Goal: Task Accomplishment & Management: Use online tool/utility

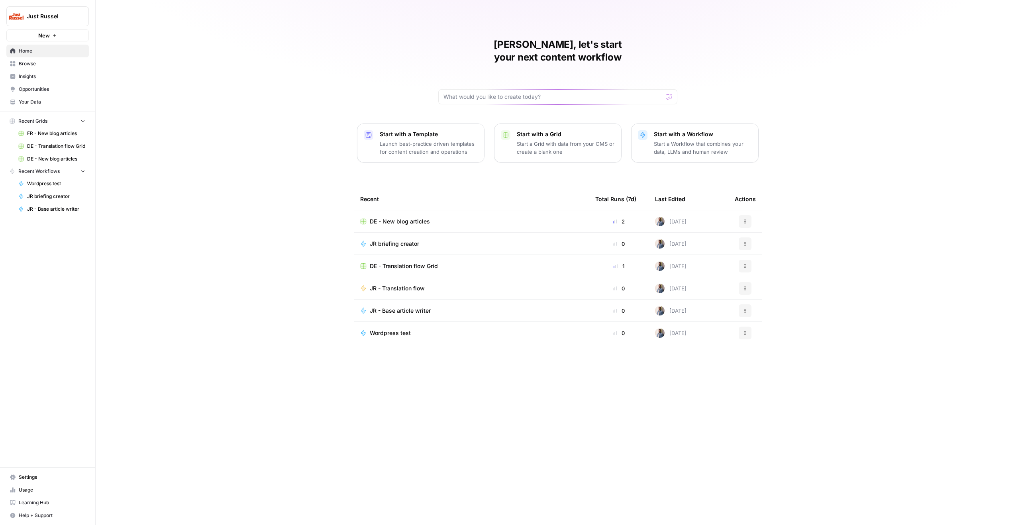
click at [394, 217] on span "DE - New blog articles" at bounding box center [400, 221] width 60 height 8
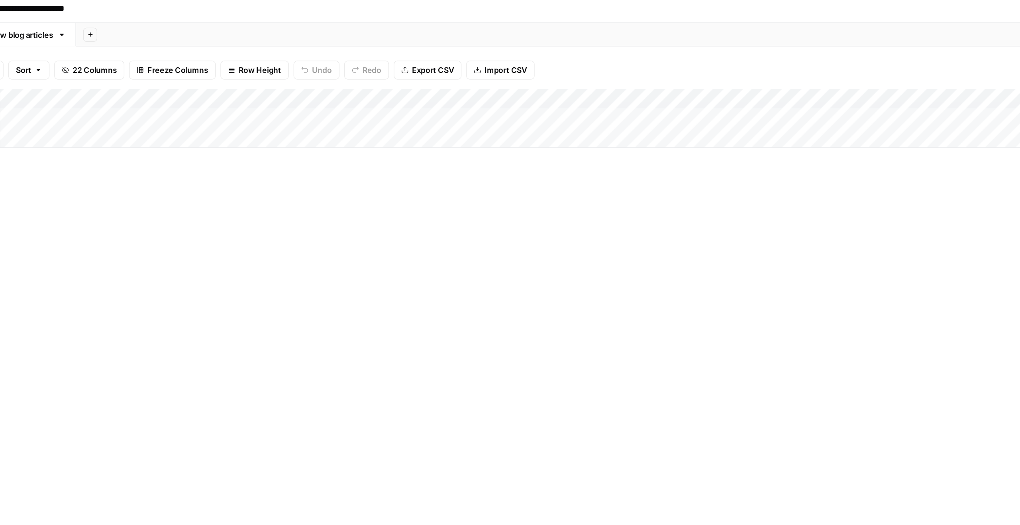
scroll to position [0, 163]
click at [573, 70] on div "Add Column" at bounding box center [521, 84] width 978 height 40
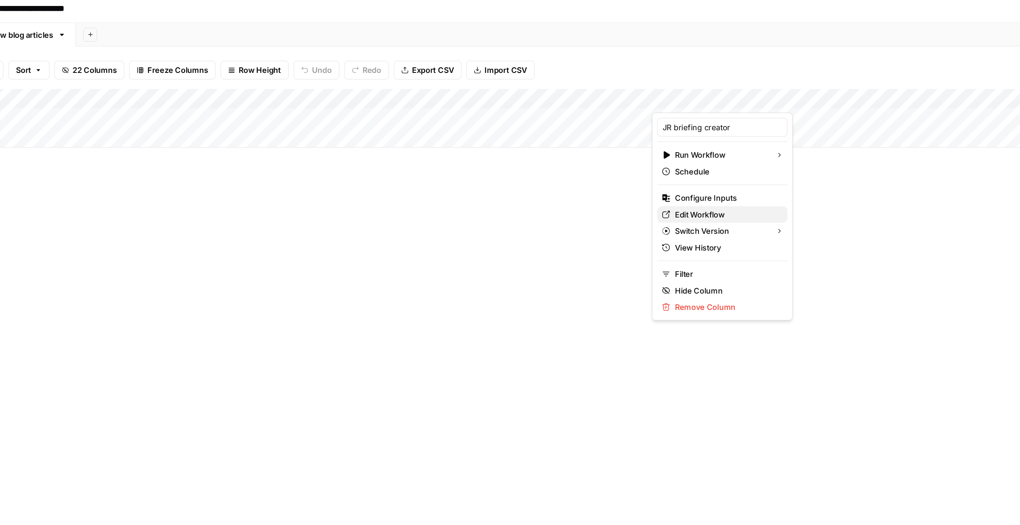
click at [533, 146] on span "Edit Workflow" at bounding box center [554, 149] width 70 height 8
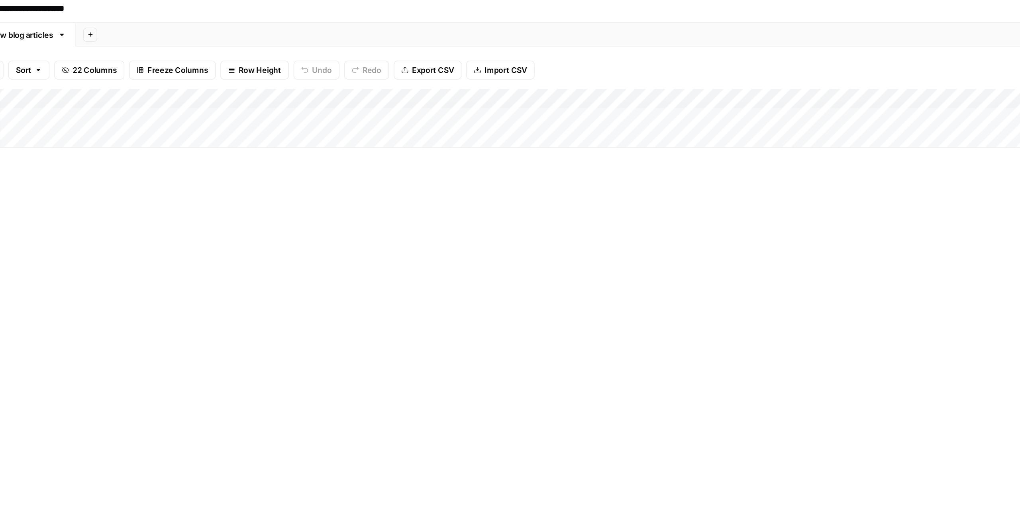
scroll to position [0, 166]
click at [720, 84] on div "Add Column" at bounding box center [521, 84] width 978 height 40
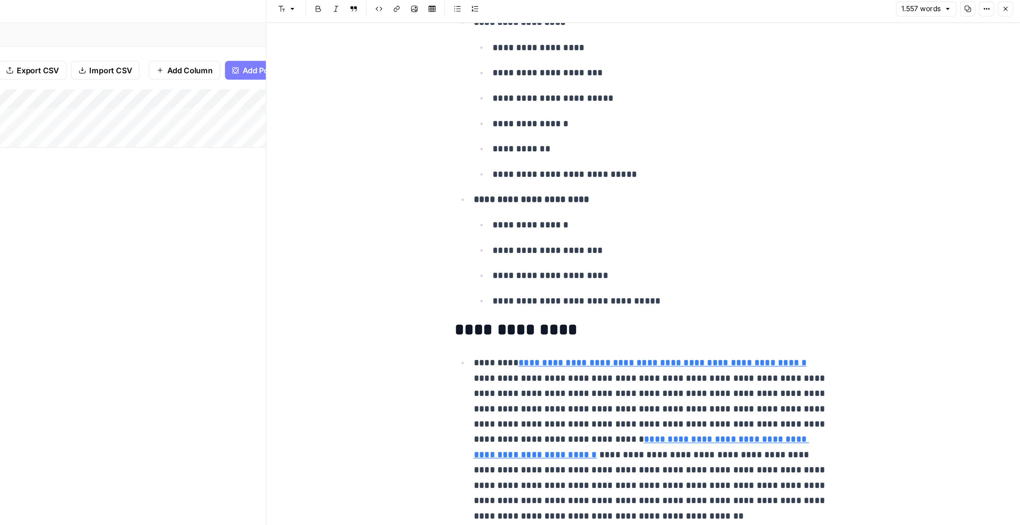
scroll to position [1609, 0]
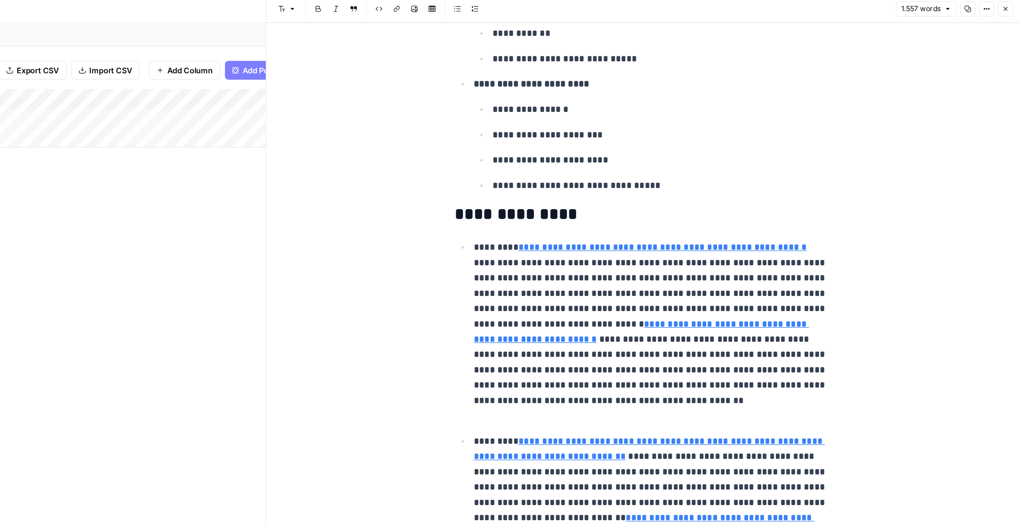
click at [478, 213] on div "Add Column" at bounding box center [271, 281] width 478 height 435
click at [1009, 10] on icon "button" at bounding box center [1009, 9] width 5 height 5
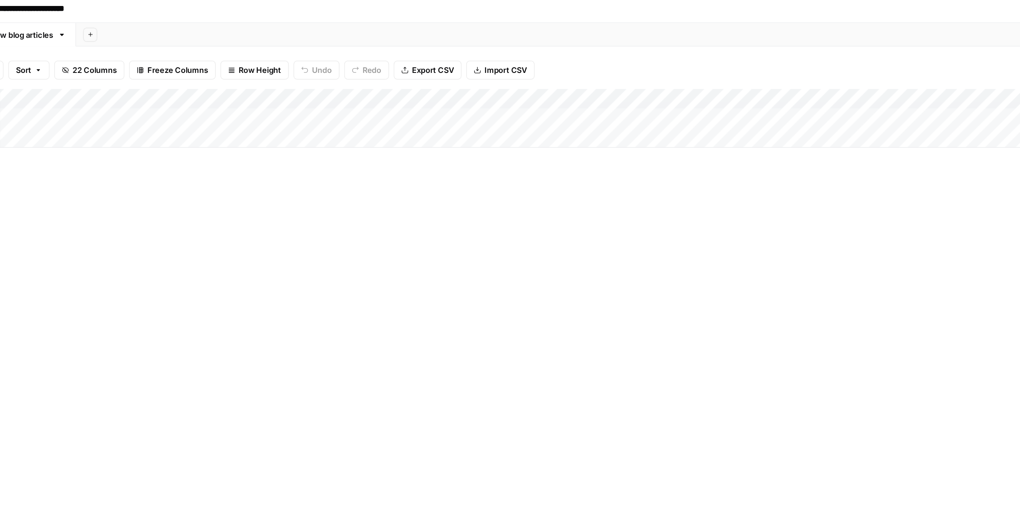
scroll to position [0, 166]
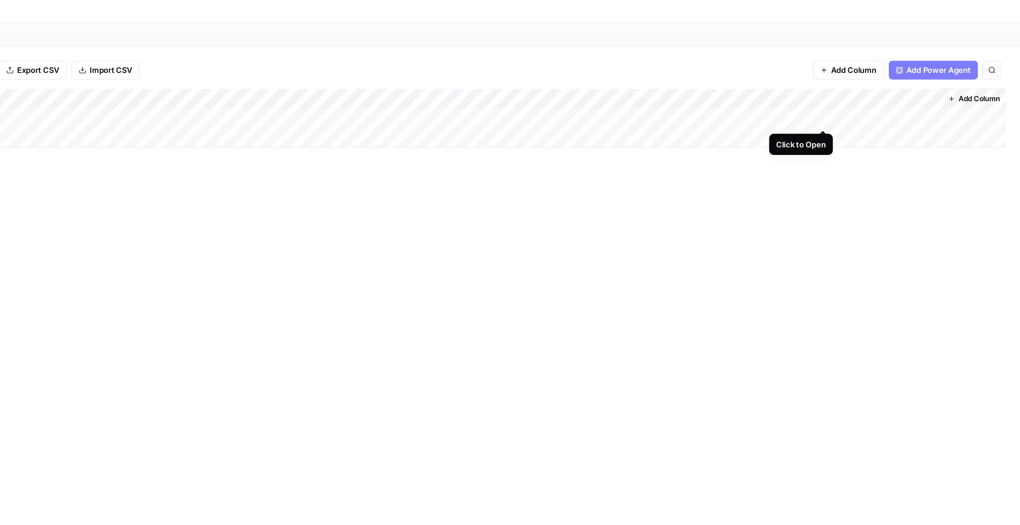
click at [886, 84] on div "Add Column" at bounding box center [521, 84] width 978 height 40
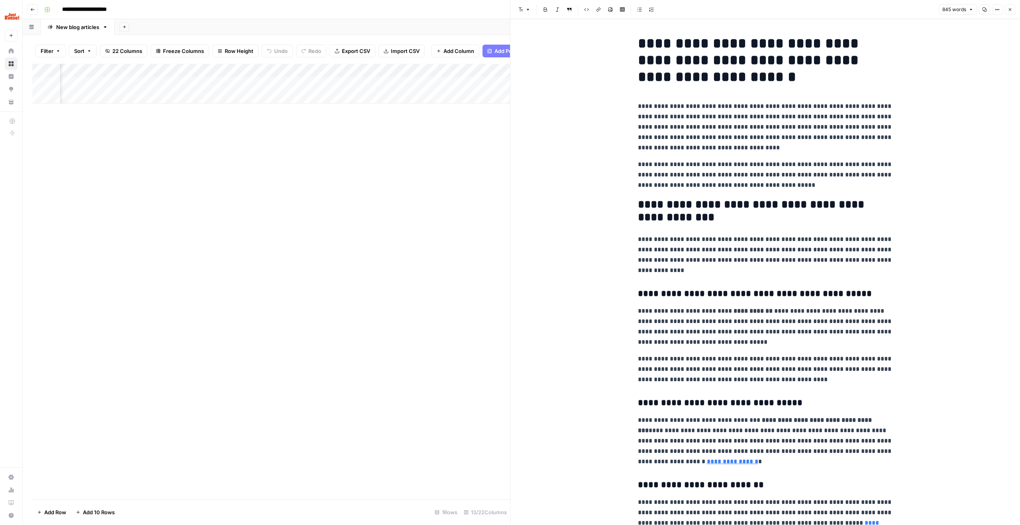
click at [1011, 10] on icon "button" at bounding box center [1009, 9] width 5 height 5
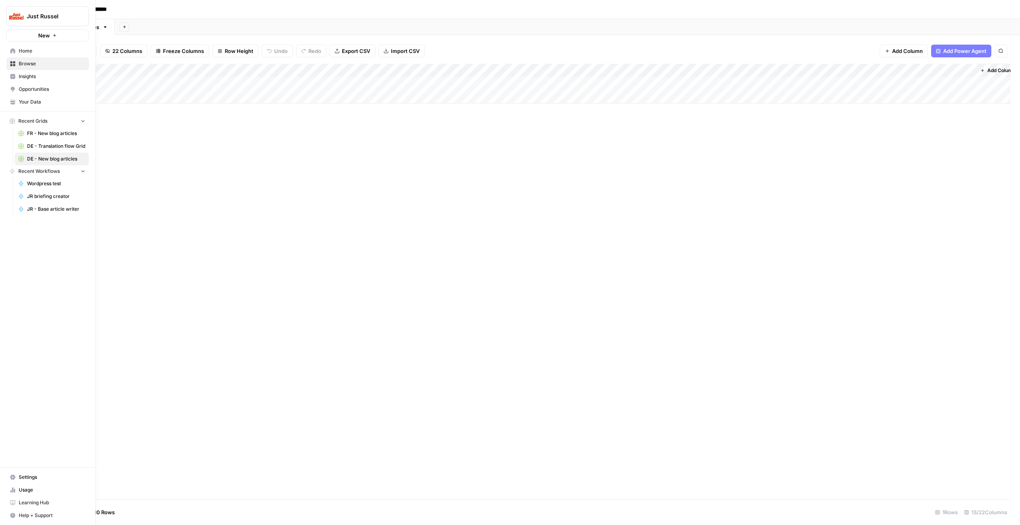
click at [20, 14] on img "Workspace: Just Russel" at bounding box center [16, 16] width 14 height 14
click at [47, 77] on div "Depends" at bounding box center [72, 73] width 121 height 10
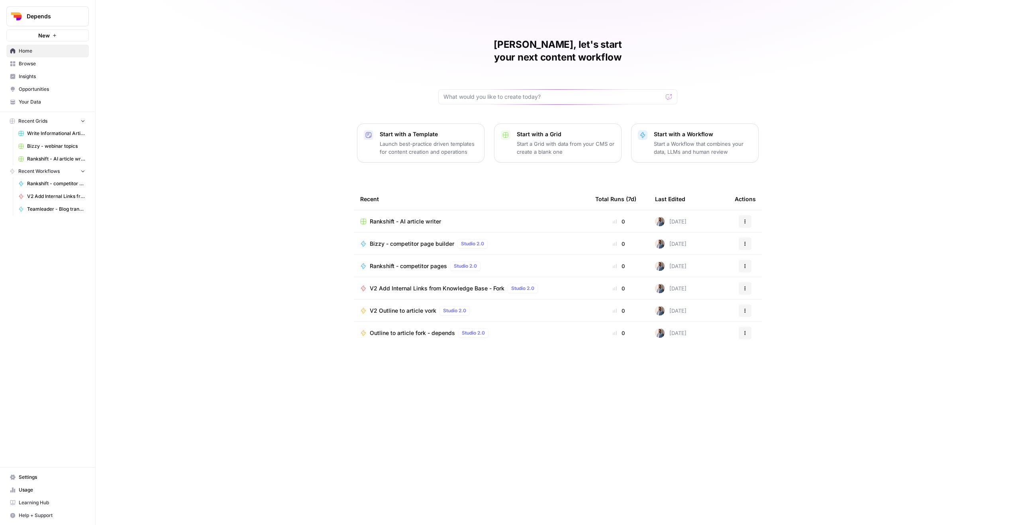
click at [41, 63] on span "Browse" at bounding box center [52, 63] width 67 height 7
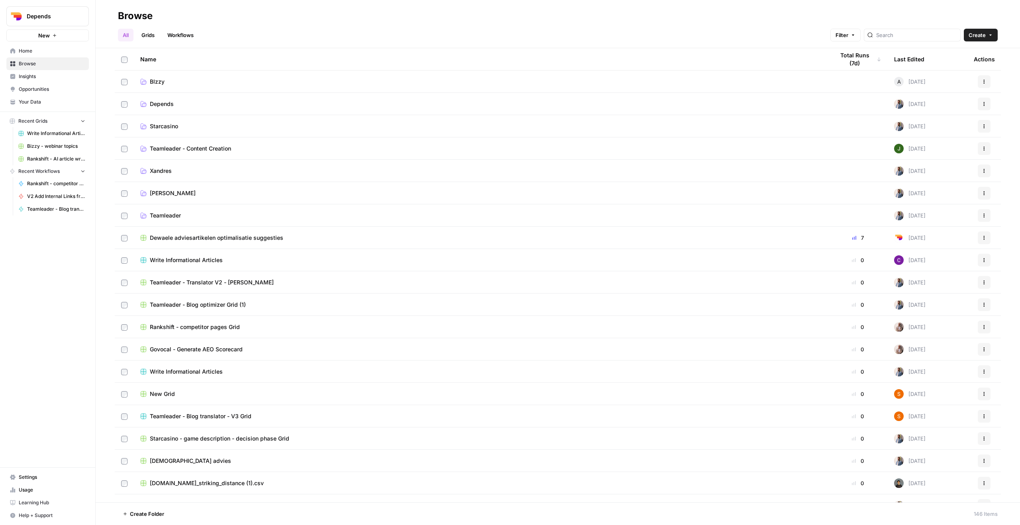
click at [897, 33] on div at bounding box center [911, 35] width 97 height 13
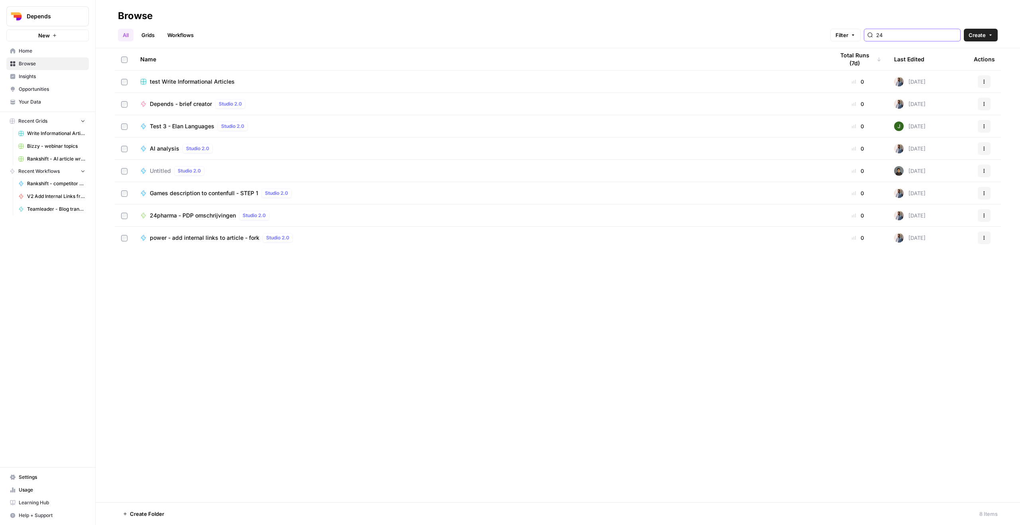
type input "24"
click at [211, 216] on span "24pharma - PDP omschrijvingen" at bounding box center [193, 215] width 86 height 8
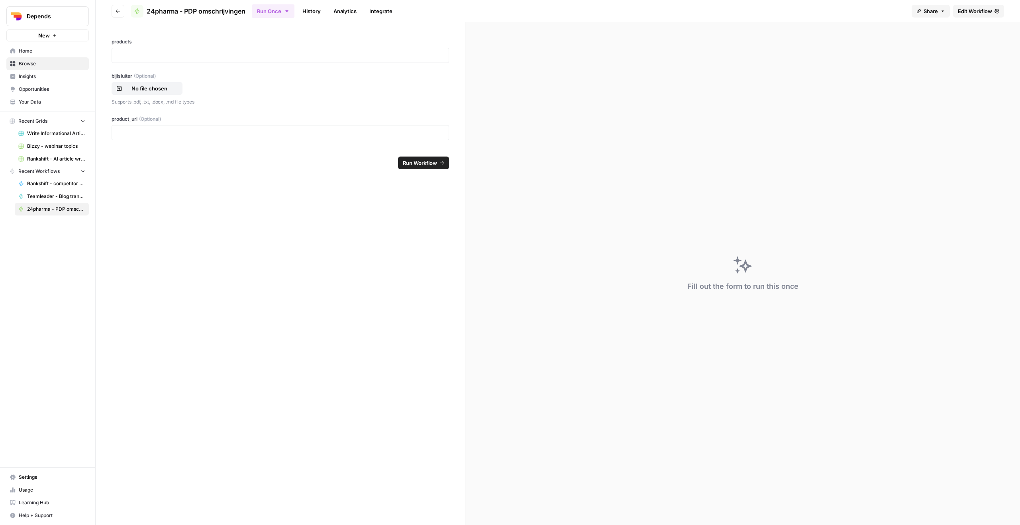
click at [316, 11] on link "History" at bounding box center [312, 11] width 28 height 13
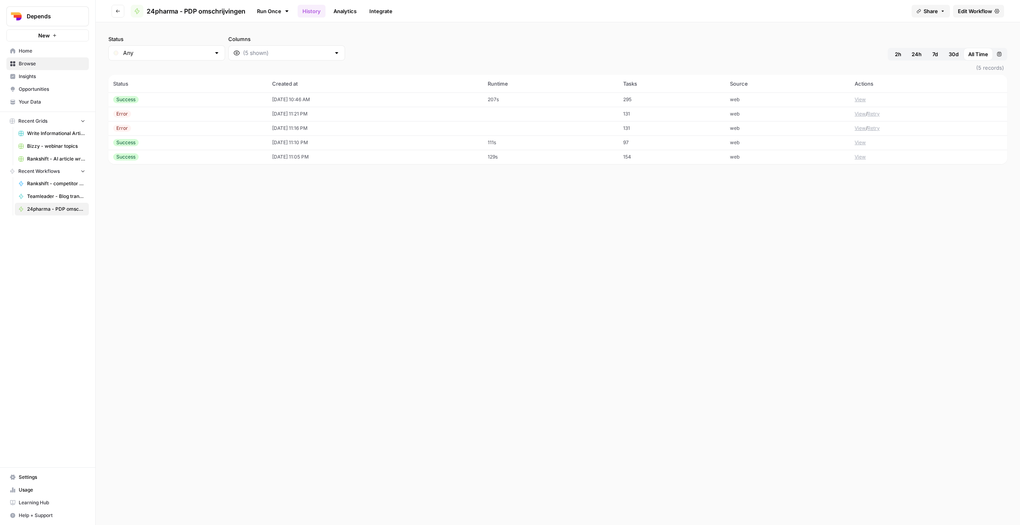
click at [389, 101] on td "04/29/25 at 10:46 AM" at bounding box center [374, 99] width 215 height 14
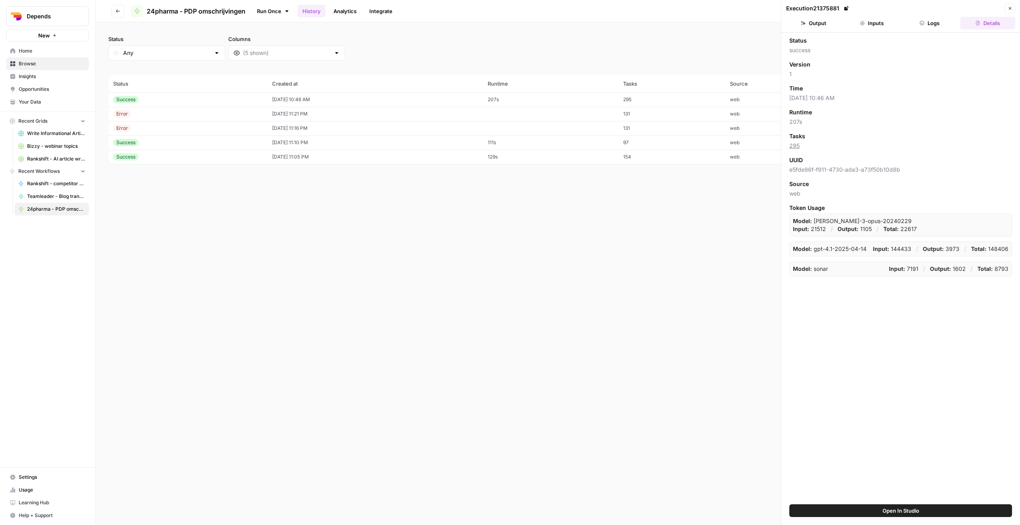
click at [923, 22] on icon "button" at bounding box center [922, 23] width 4 height 4
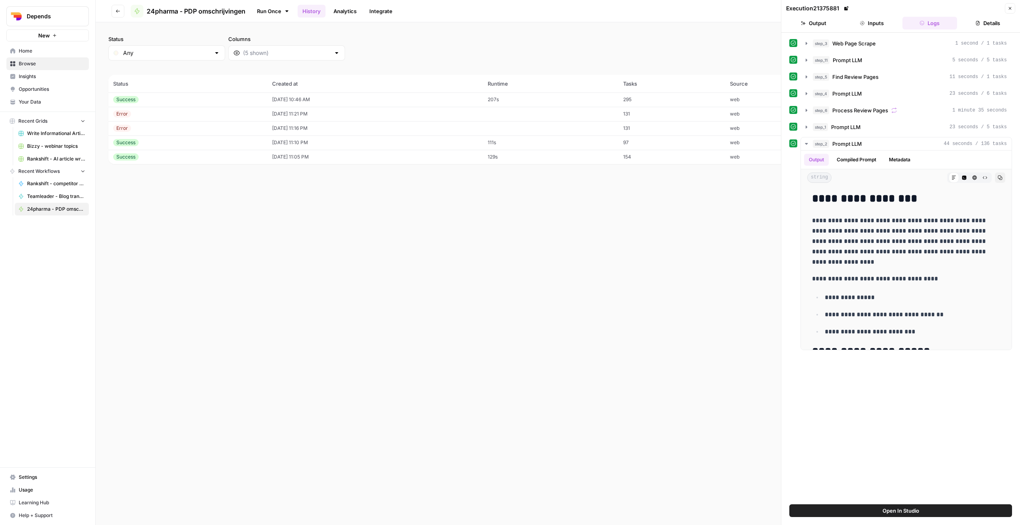
click at [912, 510] on span "Open In Studio" at bounding box center [900, 511] width 37 height 8
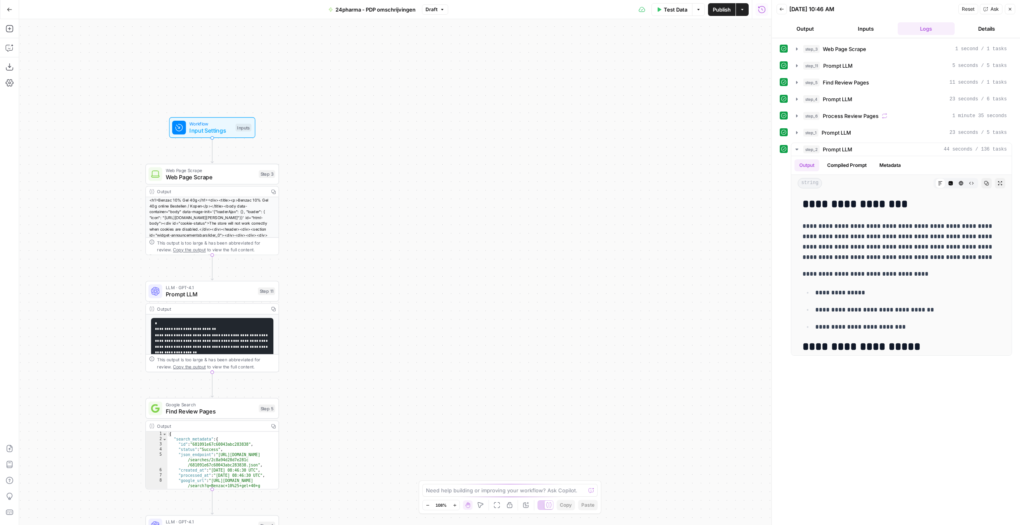
click at [245, 178] on span "Web Page Scrape" at bounding box center [211, 177] width 90 height 9
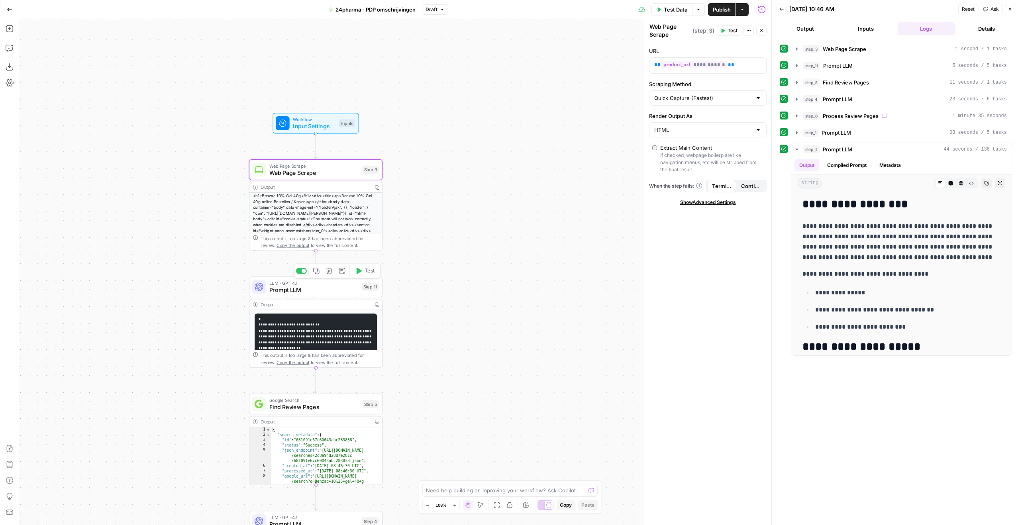
click at [329, 286] on span "Prompt LLM" at bounding box center [313, 290] width 89 height 9
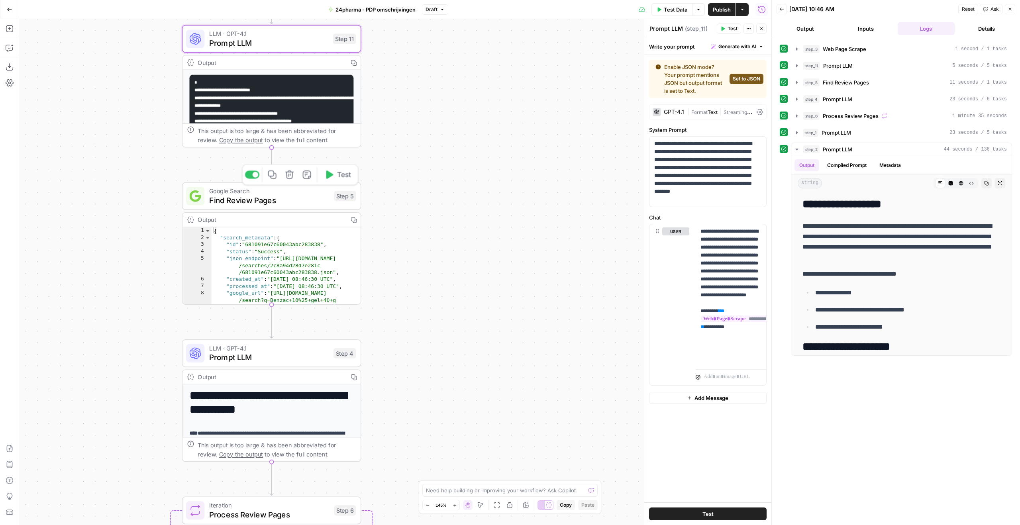
click at [304, 201] on span "Find Review Pages" at bounding box center [269, 200] width 120 height 12
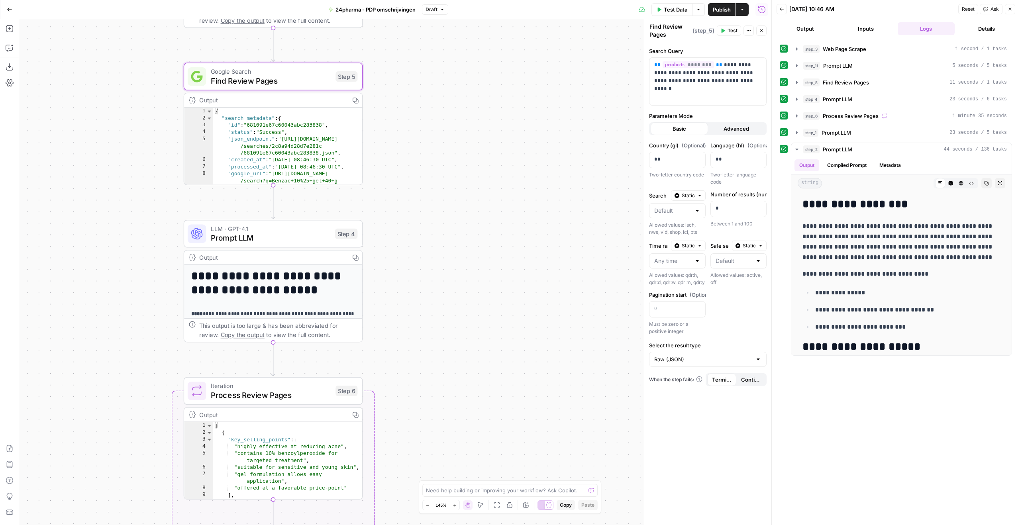
click at [251, 238] on span "Prompt LLM" at bounding box center [270, 238] width 119 height 12
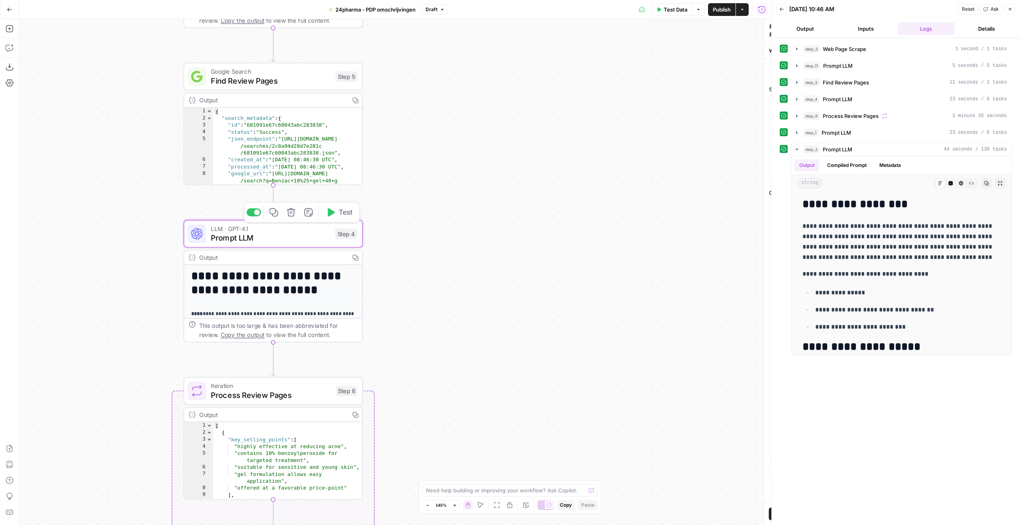
type textarea "Prompt LLM"
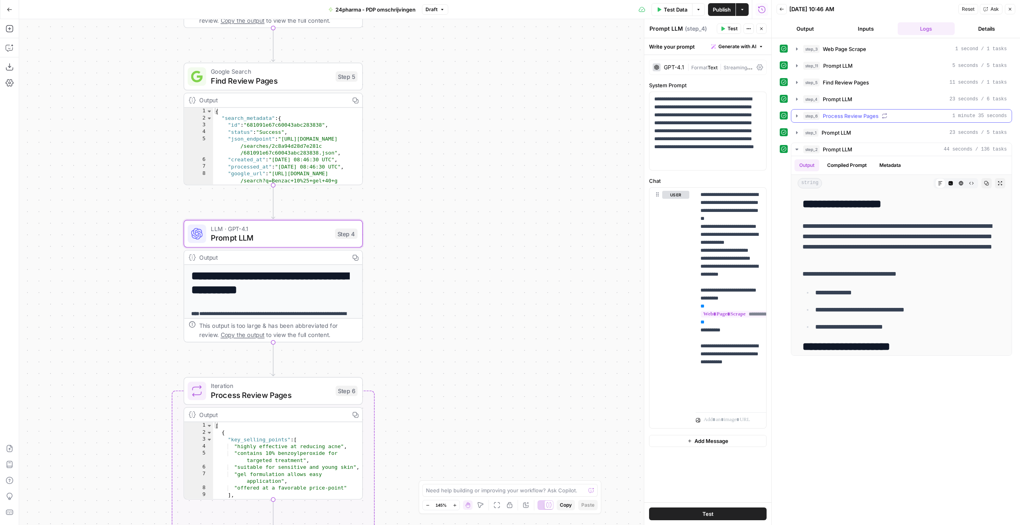
click at [854, 118] on span "Process Review Pages" at bounding box center [850, 116] width 56 height 8
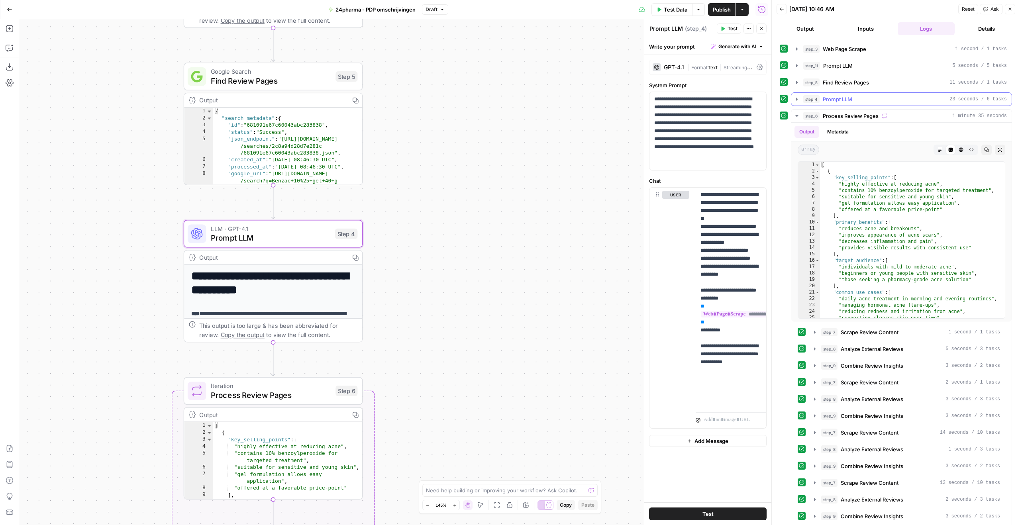
click at [854, 98] on div "step_4 Prompt LLM 23 seconds / 6 tasks" at bounding box center [905, 99] width 204 height 8
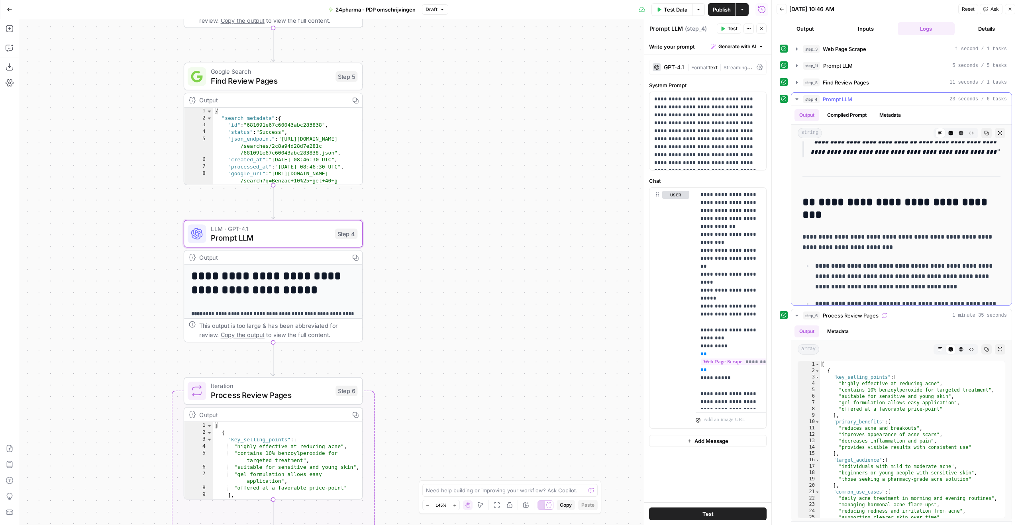
scroll to position [877, 0]
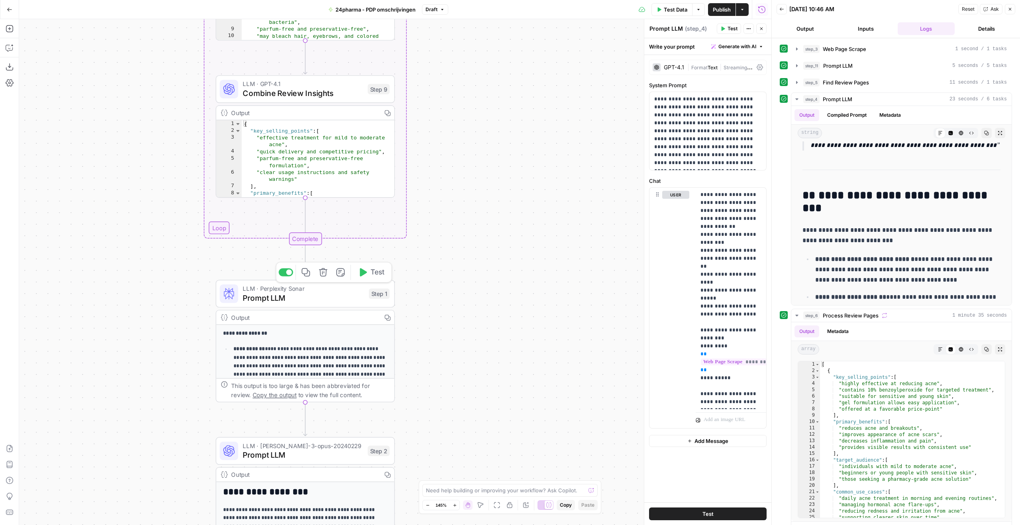
click at [332, 293] on span "Prompt LLM" at bounding box center [303, 298] width 121 height 12
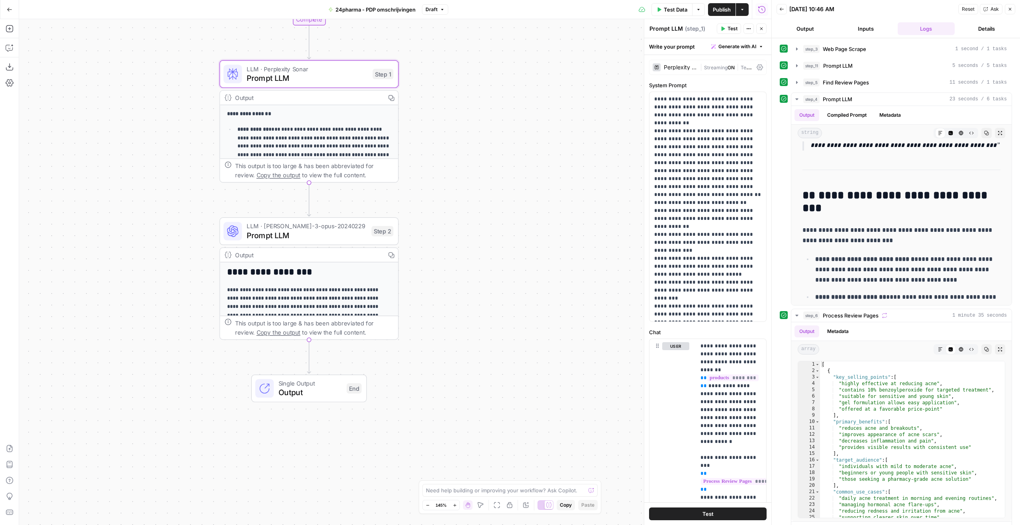
click at [353, 233] on span "Prompt LLM" at bounding box center [307, 235] width 120 height 12
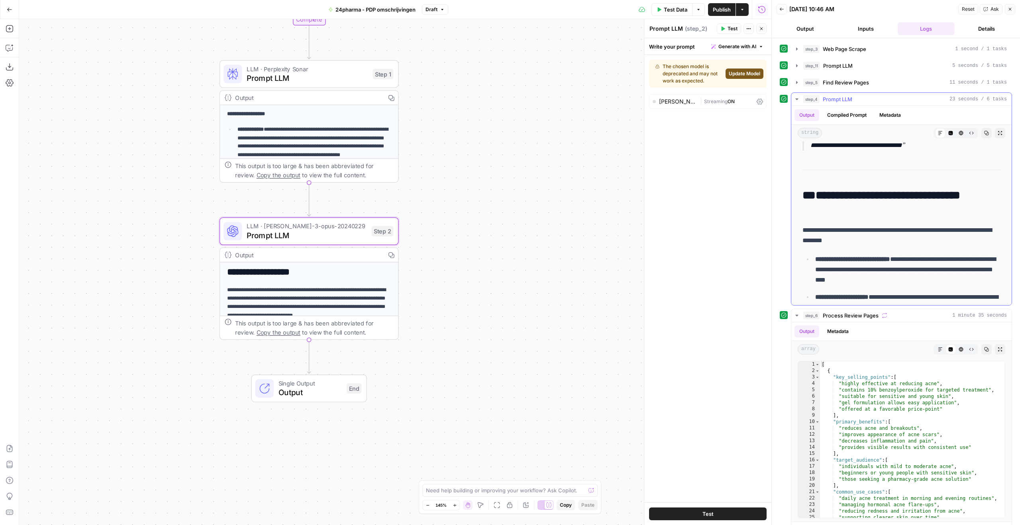
click at [869, 103] on button "step_4 Prompt LLM 23 seconds / 6 tasks" at bounding box center [901, 99] width 220 height 13
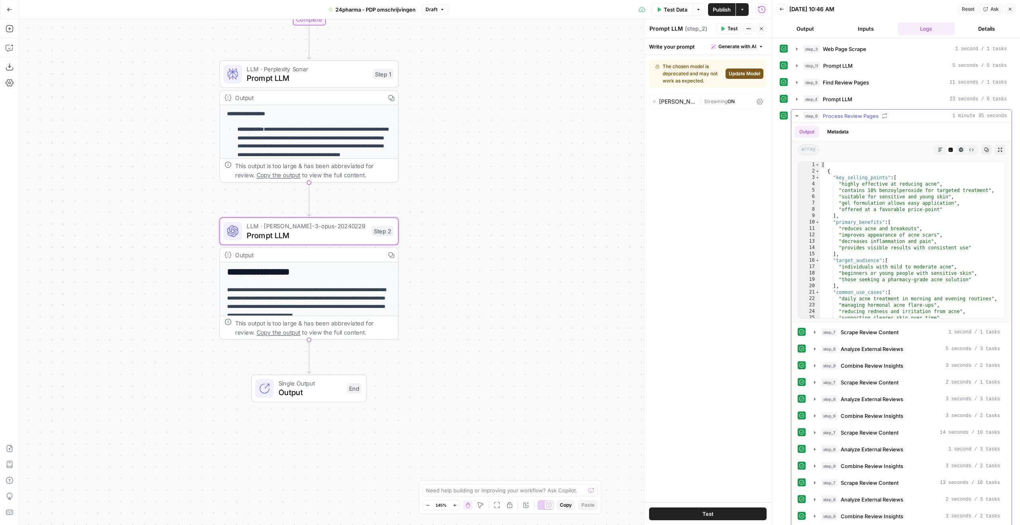
click at [901, 123] on div "Output Metadata" at bounding box center [901, 132] width 220 height 18
click at [902, 118] on div "step_6 Process Review Pages 1 minute 35 seconds" at bounding box center [905, 116] width 204 height 8
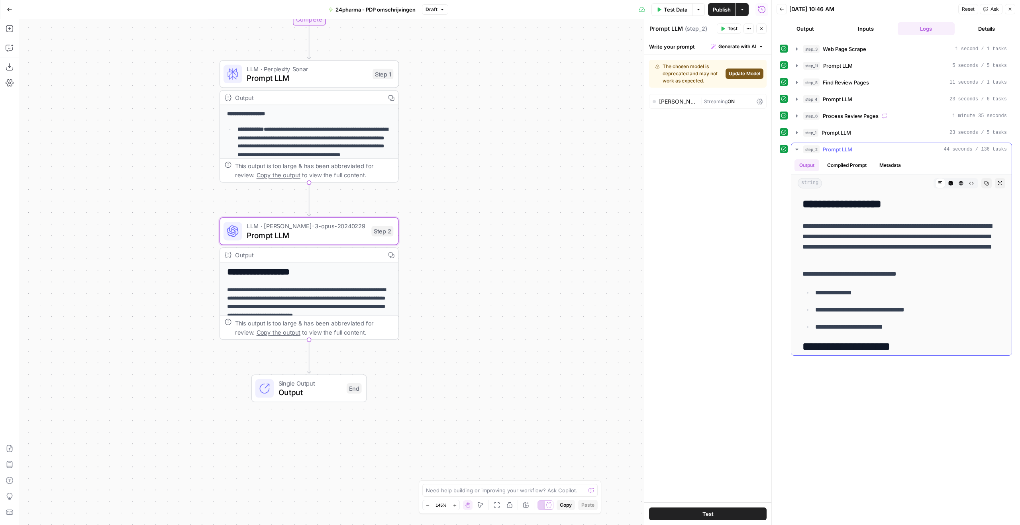
click at [1002, 183] on span "Expand Output" at bounding box center [1002, 183] width 0 height 0
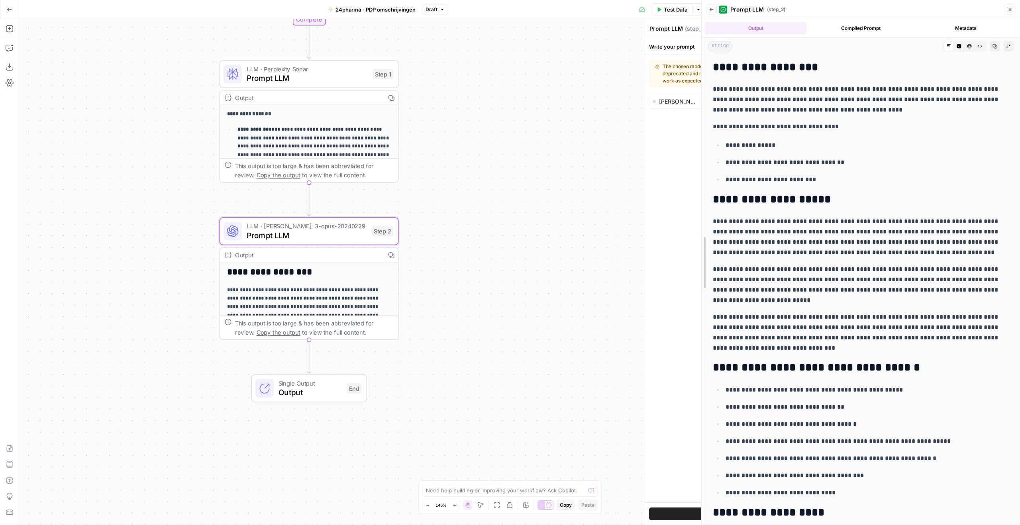
drag, startPoint x: 770, startPoint y: 225, endPoint x: 527, endPoint y: 230, distance: 243.0
click at [527, 230] on body "Depends New Home Browse Insights Opportunities Your Data Recent Grids Write Inf…" at bounding box center [510, 262] width 1020 height 525
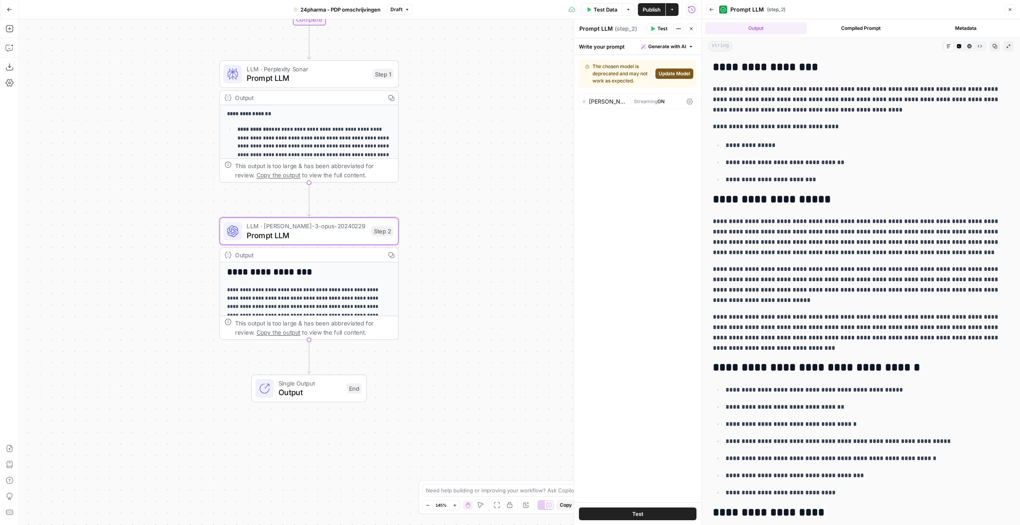
click at [754, 234] on p "**********" at bounding box center [861, 236] width 296 height 41
click at [755, 231] on p "**********" at bounding box center [861, 236] width 296 height 41
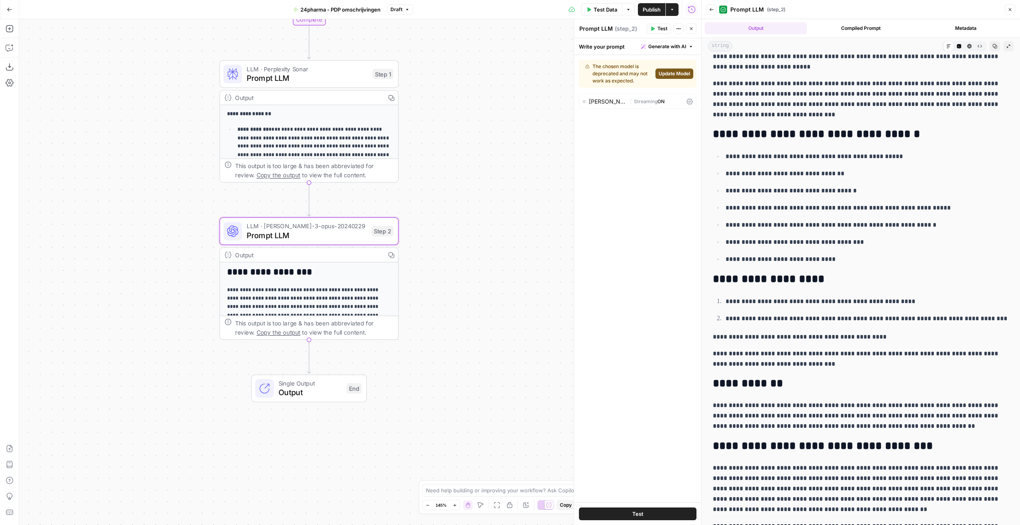
scroll to position [267, 0]
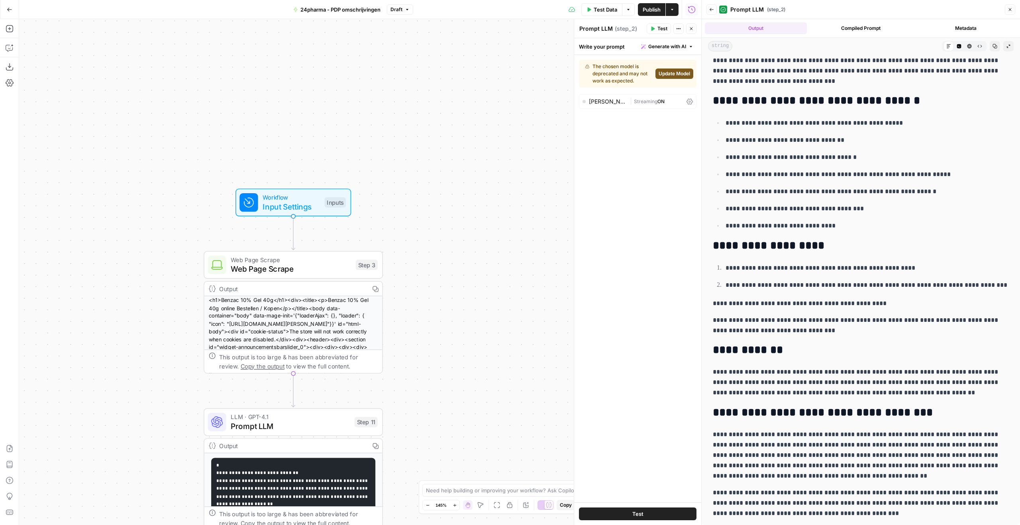
click at [302, 198] on span "Workflow" at bounding box center [290, 197] width 57 height 9
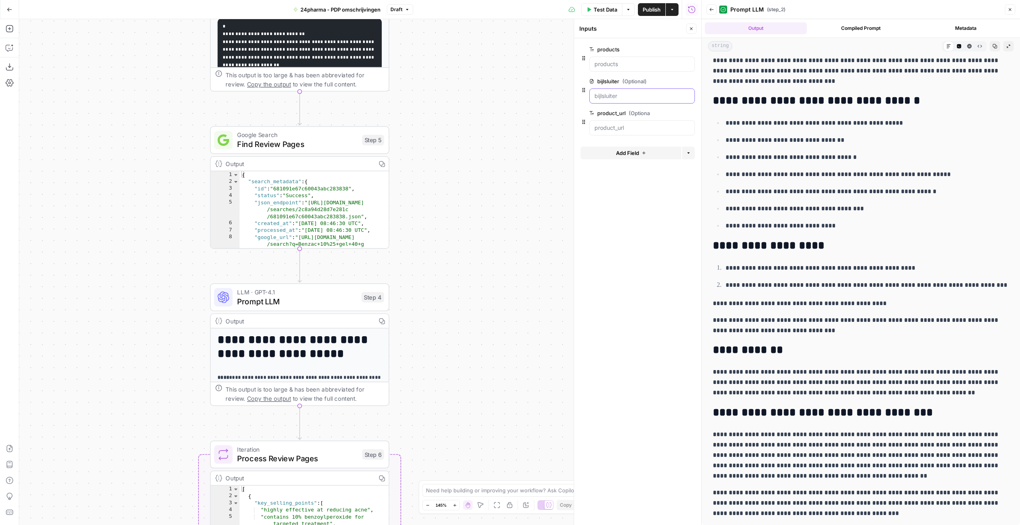
click at [622, 94] on input "bijlsluiter (Optional)" at bounding box center [641, 96] width 95 height 8
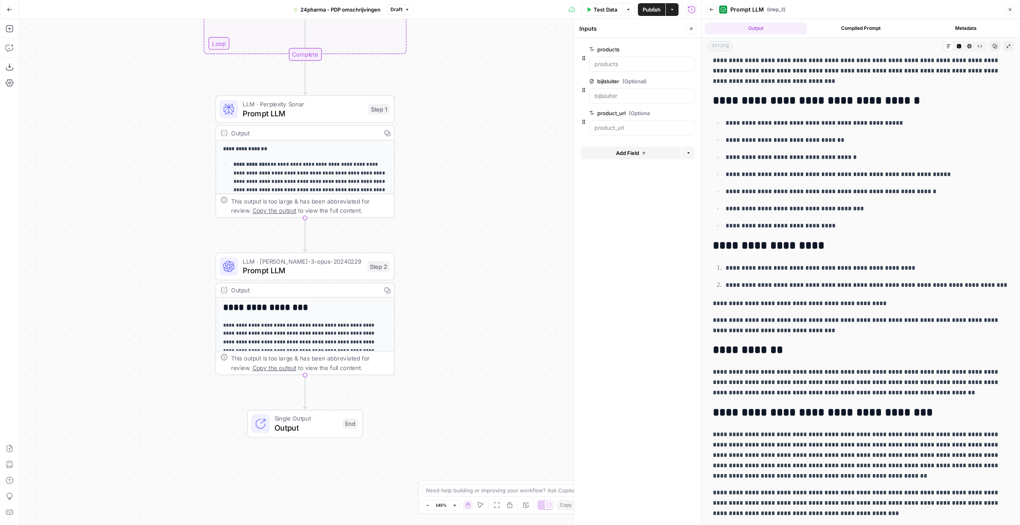
click at [700, 235] on div at bounding box center [701, 262] width 8 height 525
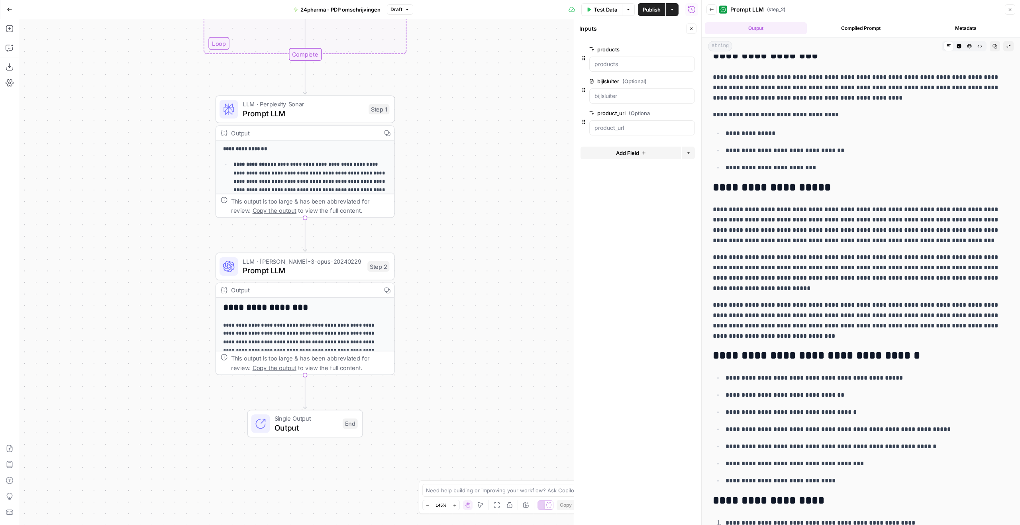
scroll to position [0, 0]
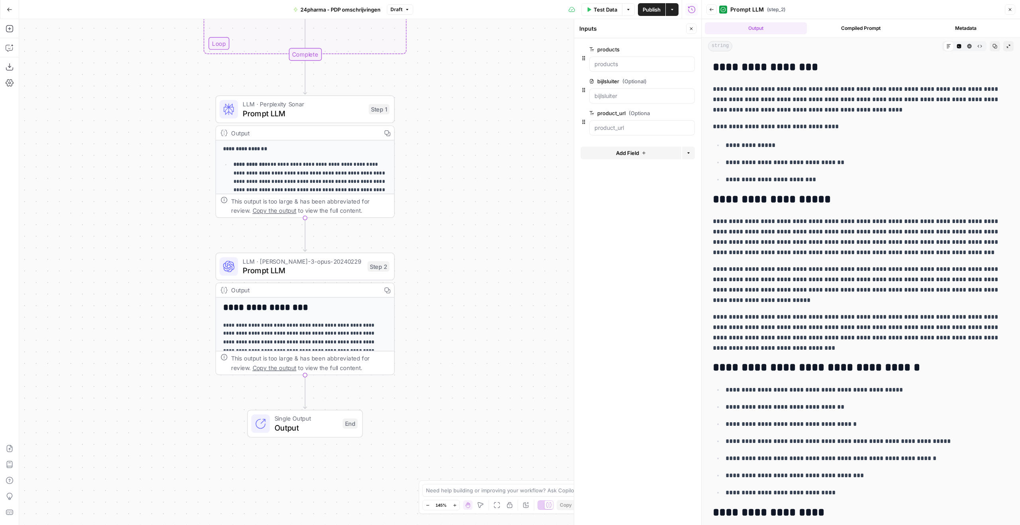
click at [823, 316] on p "**********" at bounding box center [861, 332] width 296 height 41
click at [839, 319] on p "**********" at bounding box center [861, 332] width 296 height 41
click at [769, 314] on p "**********" at bounding box center [861, 332] width 296 height 41
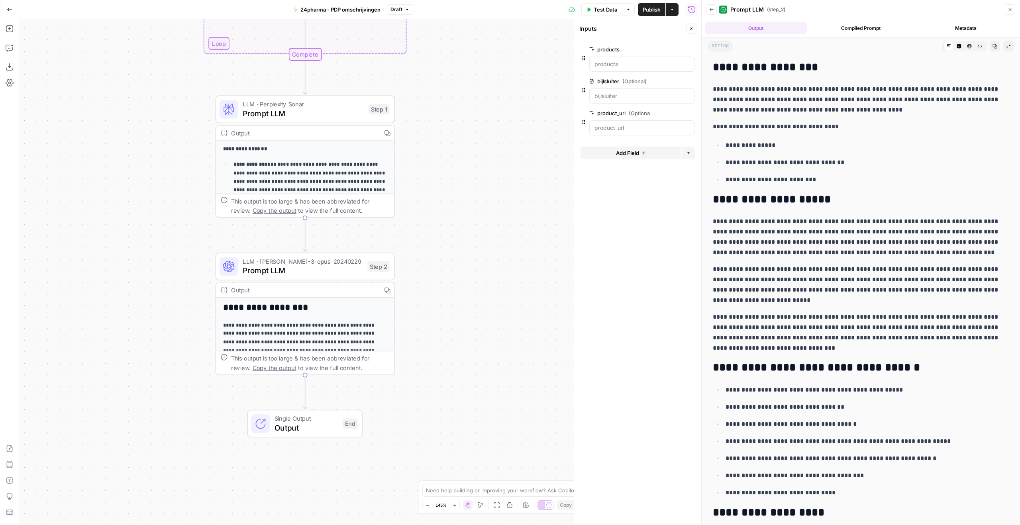
click at [769, 314] on p "**********" at bounding box center [861, 332] width 296 height 41
click at [824, 314] on p "**********" at bounding box center [861, 332] width 296 height 41
click at [830, 315] on p "**********" at bounding box center [861, 332] width 296 height 41
click at [835, 303] on p "**********" at bounding box center [861, 284] width 296 height 41
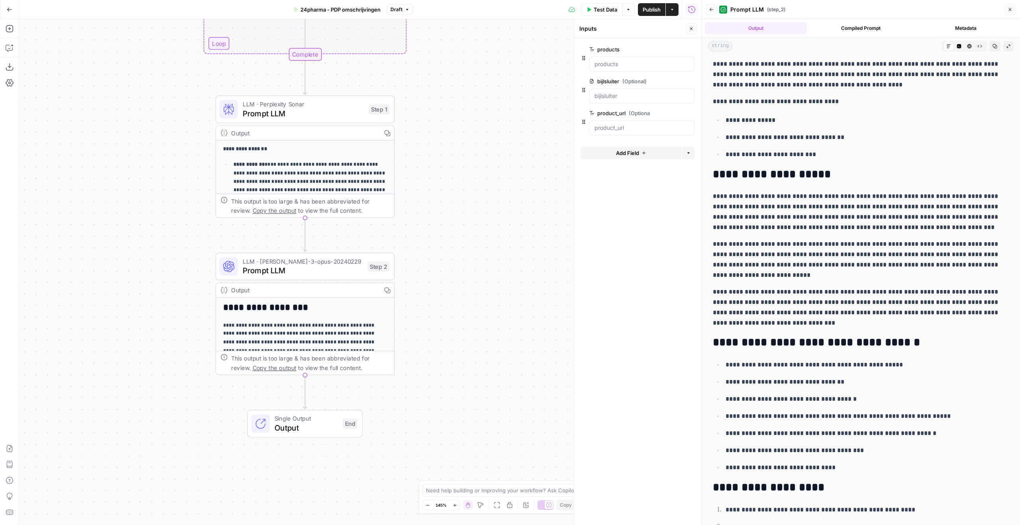
scroll to position [28, 0]
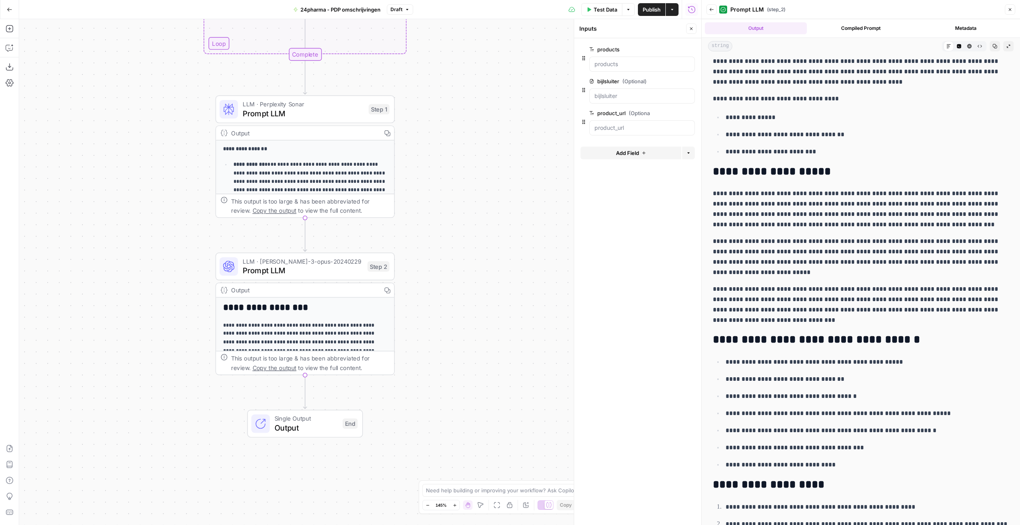
drag, startPoint x: 861, startPoint y: 315, endPoint x: 724, endPoint y: 200, distance: 179.2
click at [724, 200] on div "**********" at bounding box center [860, 395] width 305 height 731
click at [724, 200] on p "**********" at bounding box center [861, 208] width 296 height 41
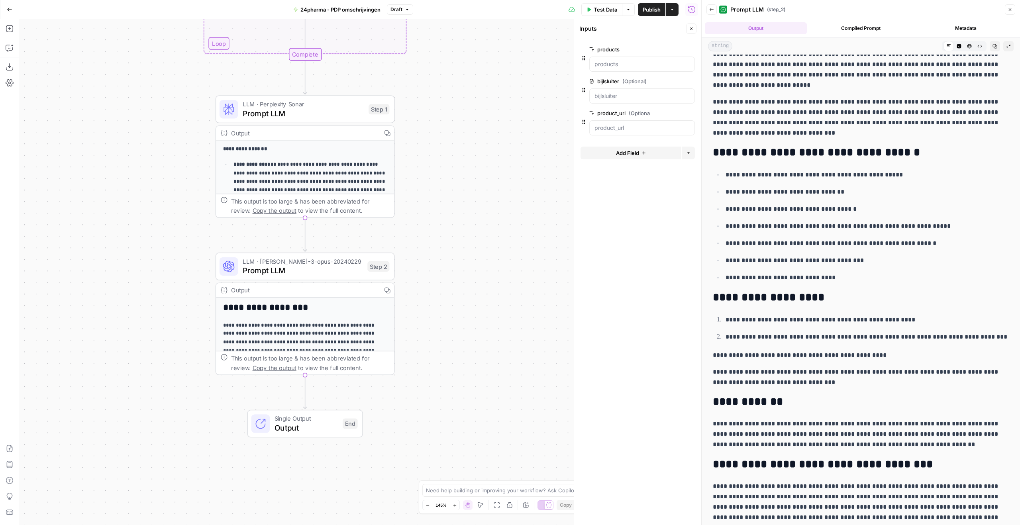
scroll to position [267, 0]
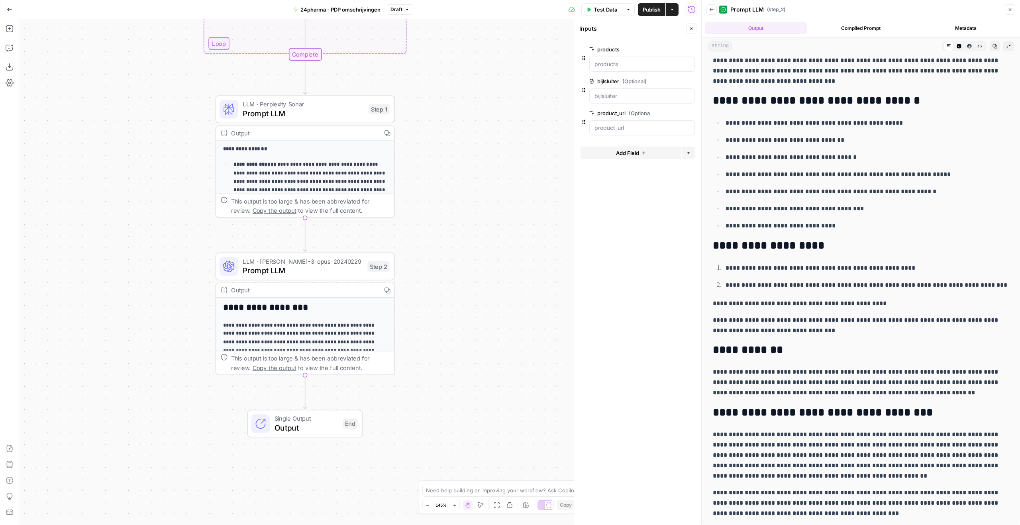
click at [755, 223] on p "**********" at bounding box center [866, 226] width 283 height 10
click at [750, 204] on p "**********" at bounding box center [866, 209] width 283 height 10
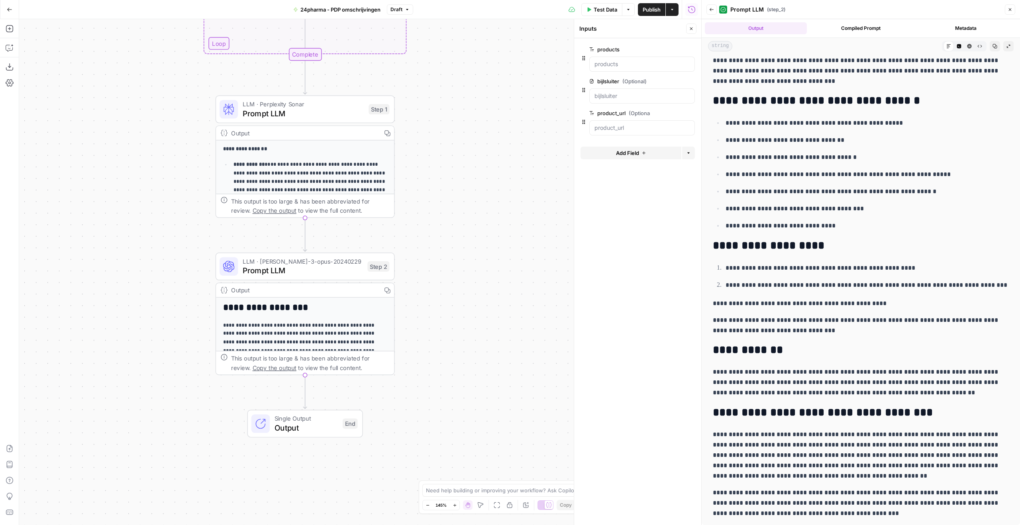
click at [854, 210] on p "**********" at bounding box center [866, 209] width 283 height 10
click at [828, 126] on p "**********" at bounding box center [866, 123] width 283 height 10
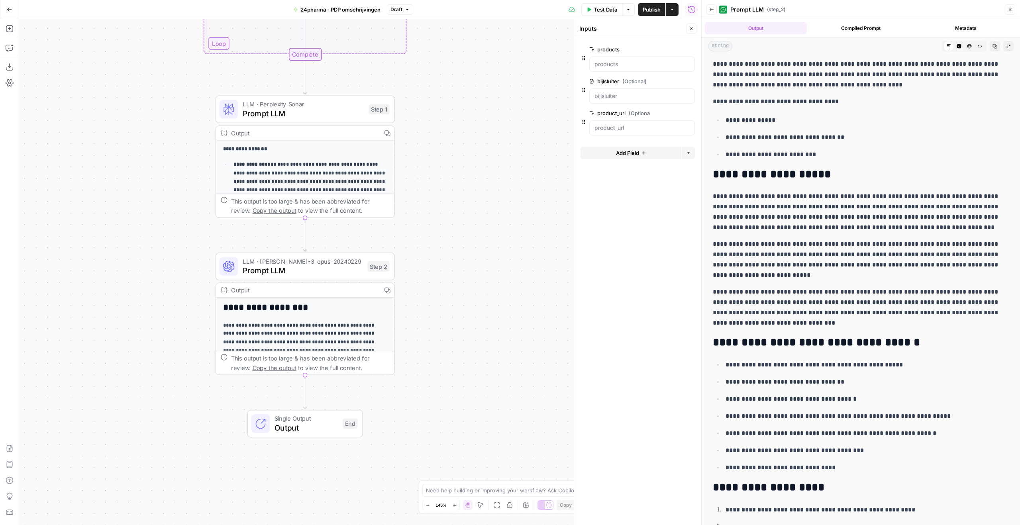
scroll to position [0, 0]
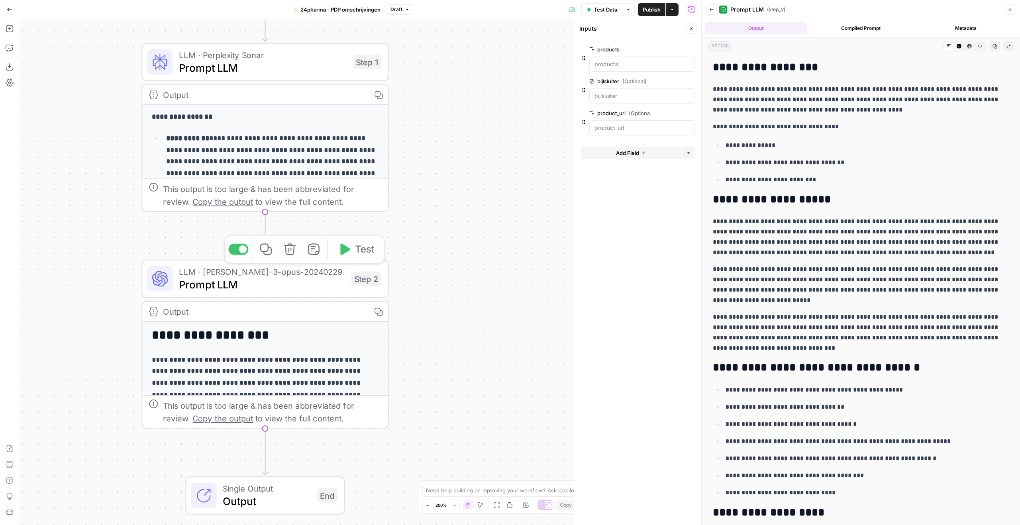
click at [278, 290] on span "Prompt LLM" at bounding box center [262, 284] width 166 height 16
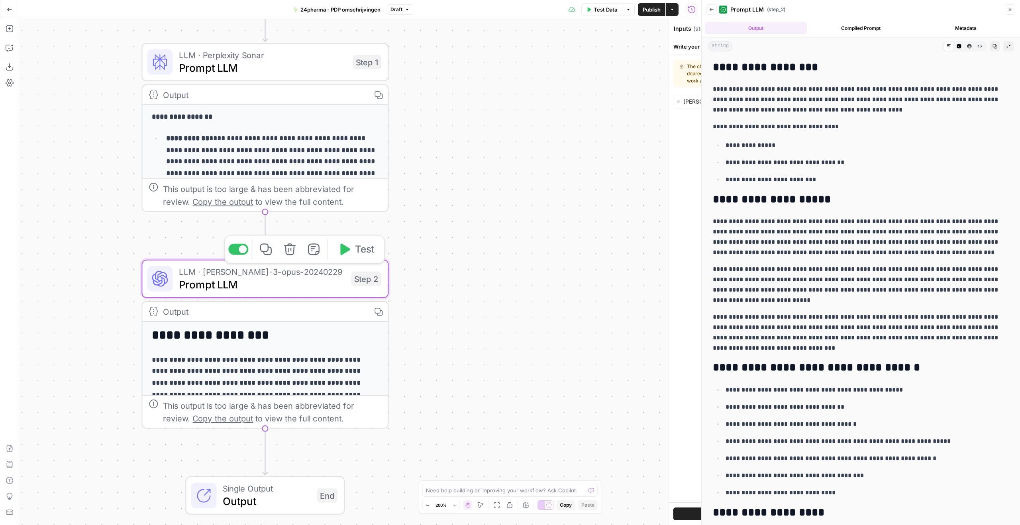
type textarea "Prompt LLM"
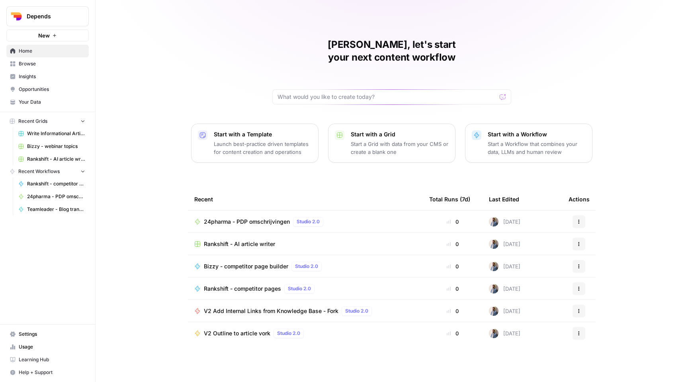
click at [67, 19] on span "Depends" at bounding box center [51, 16] width 48 height 8
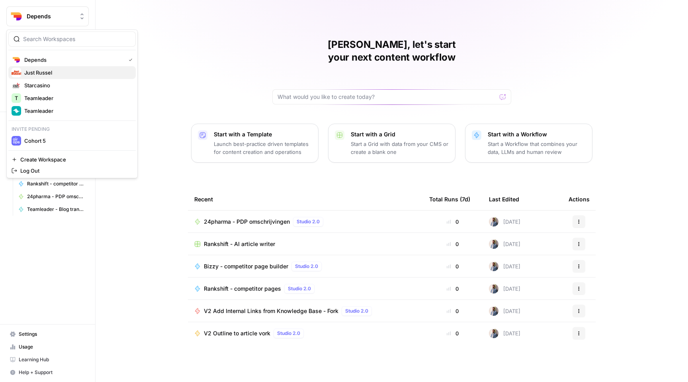
click at [67, 69] on span "Just Russel" at bounding box center [76, 73] width 105 height 8
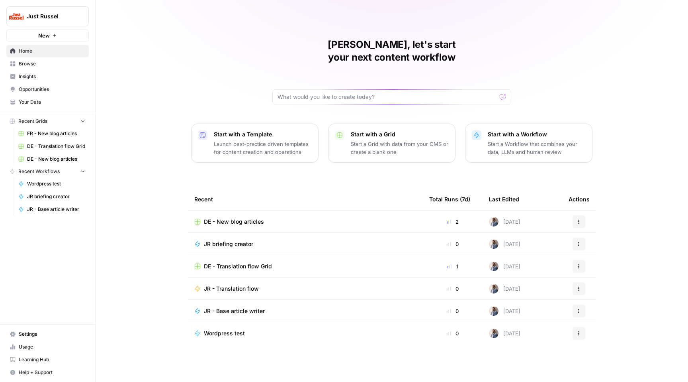
click at [249, 217] on span "DE - New blog articles" at bounding box center [234, 221] width 60 height 8
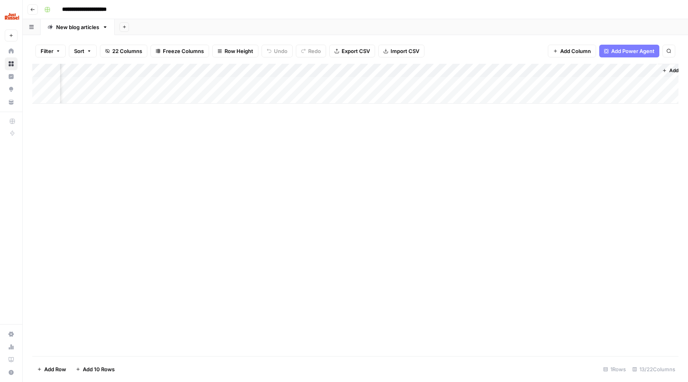
scroll to position [0, 497]
click at [476, 71] on div "Add Column" at bounding box center [355, 84] width 646 height 40
click at [658, 69] on span "Add Column" at bounding box center [660, 70] width 28 height 7
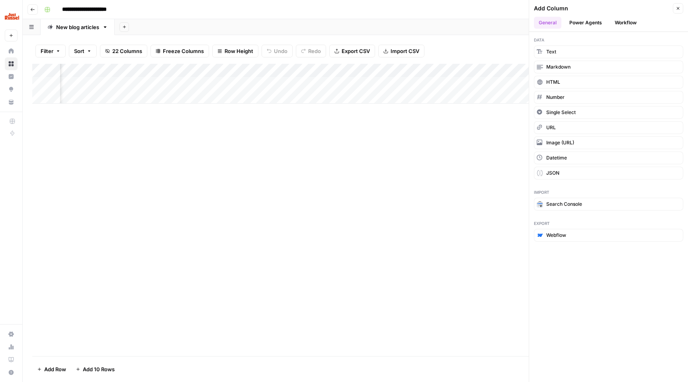
click at [627, 22] on button "Workflow" at bounding box center [625, 23] width 31 height 12
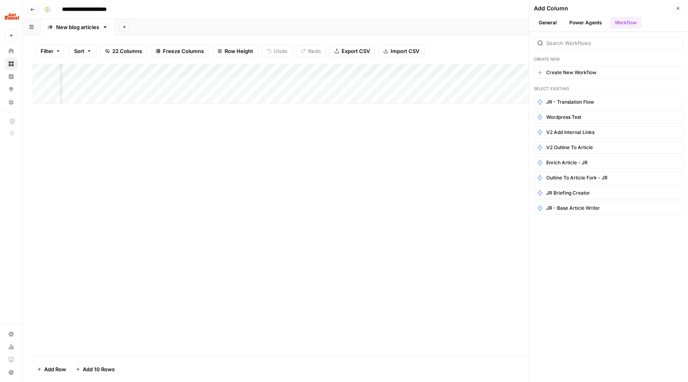
click at [546, 22] on button "General" at bounding box center [547, 23] width 27 height 12
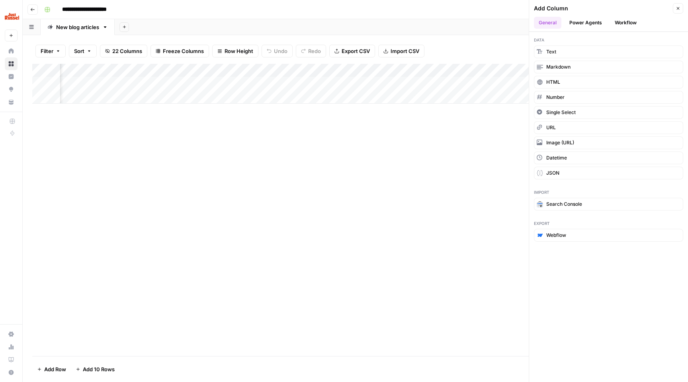
click at [433, 198] on div "Add Column" at bounding box center [355, 210] width 646 height 292
click at [680, 8] on icon "button" at bounding box center [678, 8] width 5 height 5
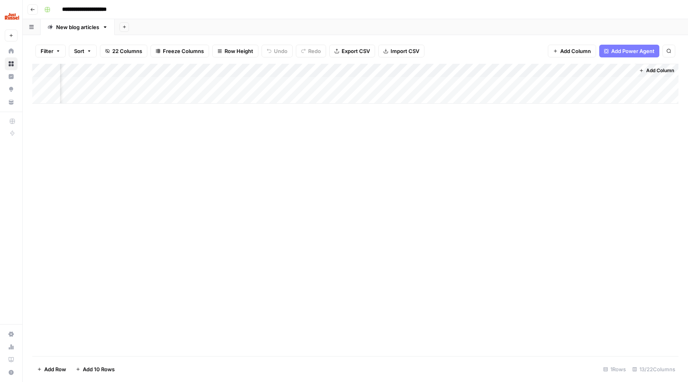
click at [474, 70] on div "Add Column" at bounding box center [355, 84] width 646 height 40
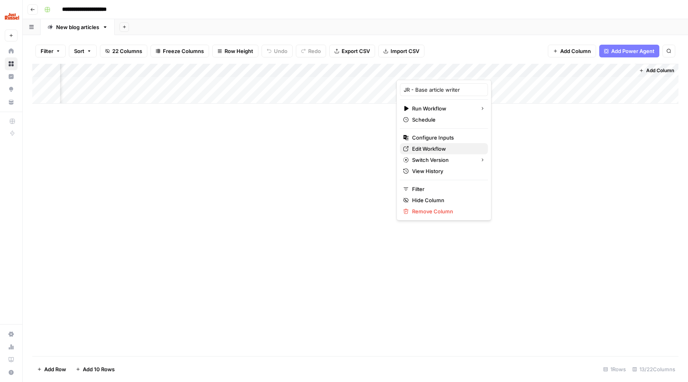
click at [444, 147] on span "Edit Workflow" at bounding box center [447, 149] width 70 height 8
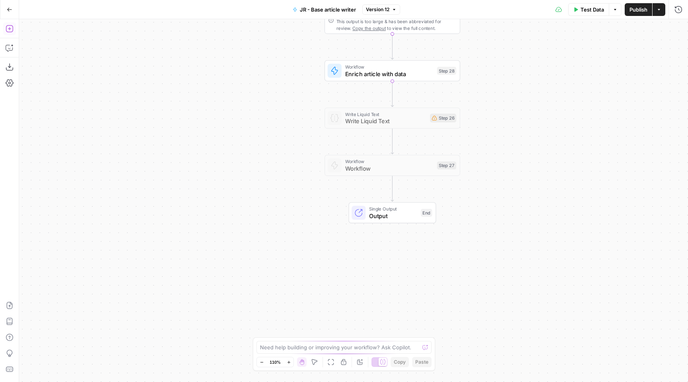
click at [12, 25] on icon "button" at bounding box center [10, 29] width 8 height 8
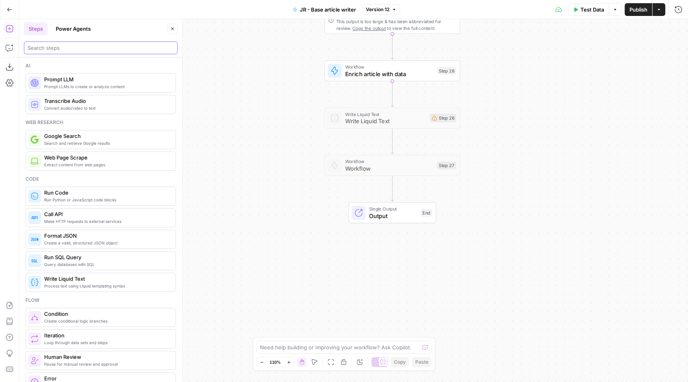
click at [96, 45] on input "search" at bounding box center [100, 48] width 147 height 8
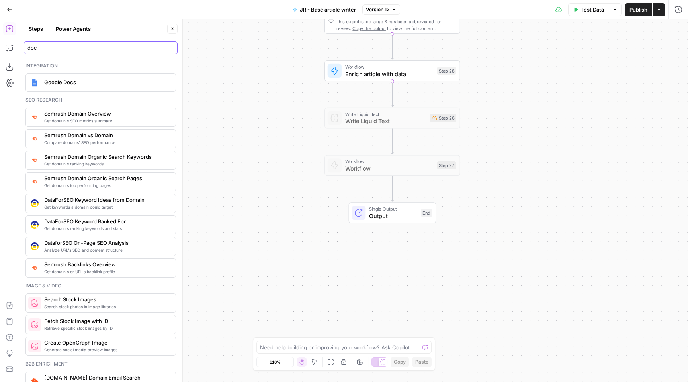
type input "doc"
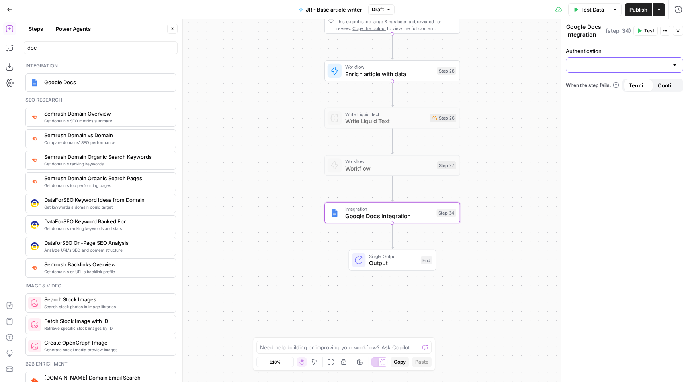
click at [607, 62] on input "Authentication" at bounding box center [620, 65] width 98 height 8
click at [603, 86] on span "Google Docs 1" at bounding box center [623, 85] width 101 height 8
type input "Google Docs 1"
click at [599, 96] on input "Action" at bounding box center [620, 97] width 98 height 8
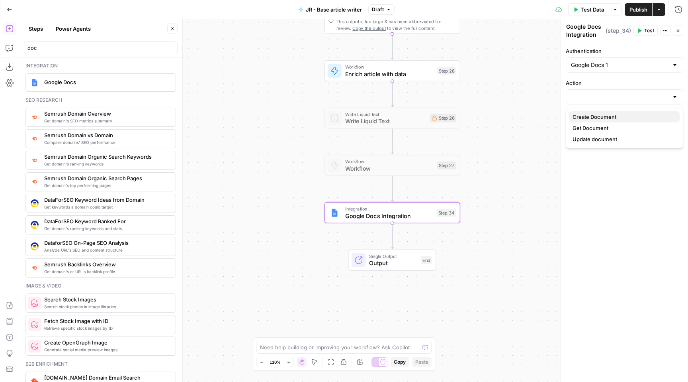
click at [598, 114] on span "Create Document" at bounding box center [623, 117] width 101 height 8
type input "Create Document"
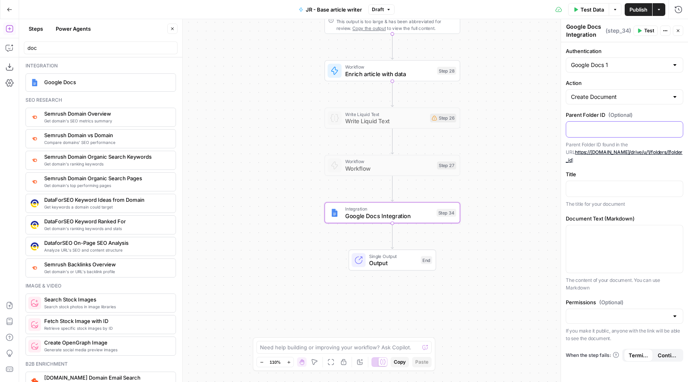
click at [642, 131] on p at bounding box center [624, 129] width 107 height 8
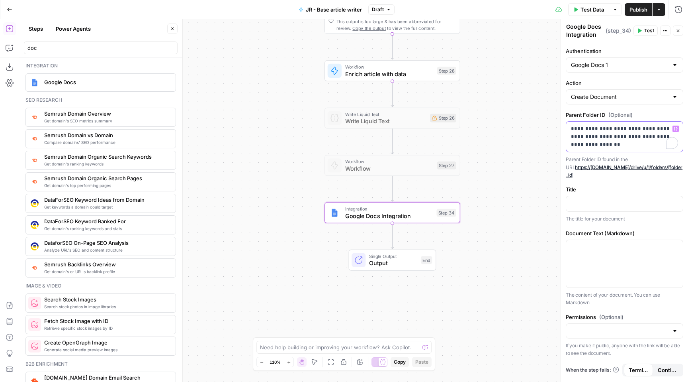
drag, startPoint x: 626, startPoint y: 145, endPoint x: 661, endPoint y: 138, distance: 35.4
click at [661, 138] on p "**********" at bounding box center [624, 137] width 107 height 24
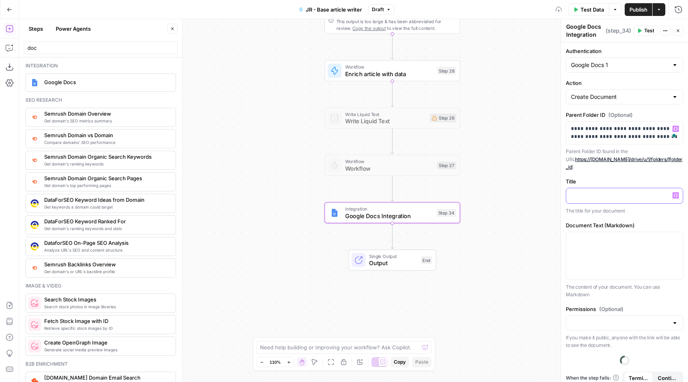
click at [604, 191] on p at bounding box center [624, 195] width 107 height 8
click at [676, 193] on icon "button" at bounding box center [676, 195] width 4 height 4
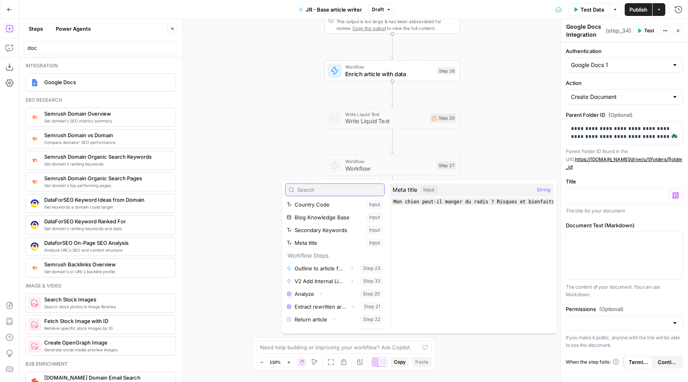
scroll to position [98, 0]
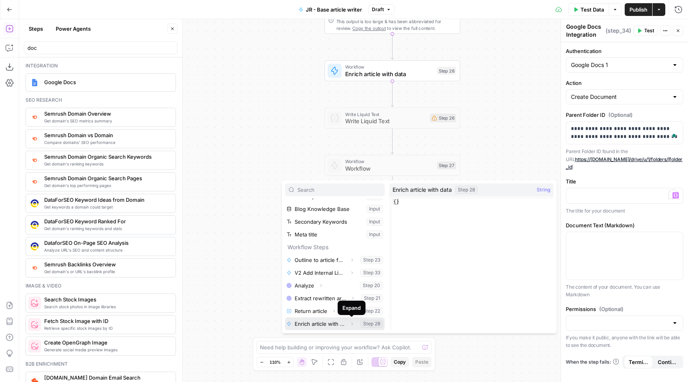
click at [354, 325] on icon "button" at bounding box center [352, 323] width 5 height 5
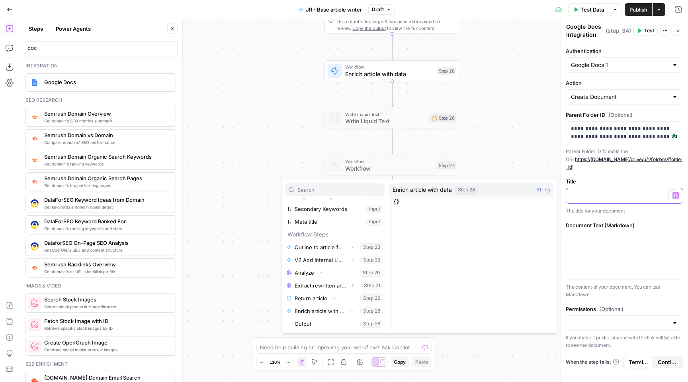
click at [631, 191] on p "To enrich screen reader interactions, please activate Accessibility in Grammarl…" at bounding box center [624, 195] width 107 height 8
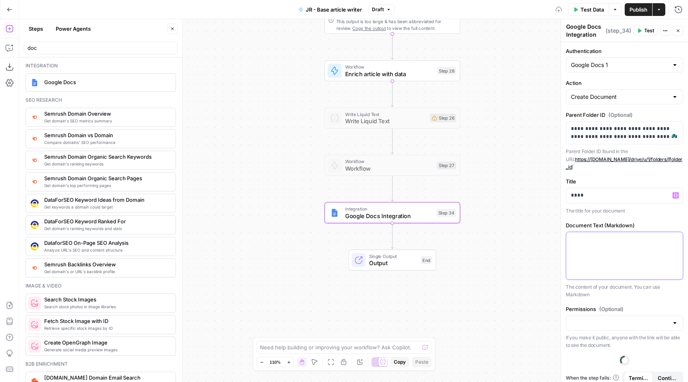
click at [610, 239] on div at bounding box center [624, 255] width 117 height 47
click at [616, 323] on div "Permissions (Optional) If you make it public, anyone with the link will be able…" at bounding box center [624, 327] width 117 height 44
click at [615, 319] on input "Permissions (Optional)" at bounding box center [620, 323] width 98 height 8
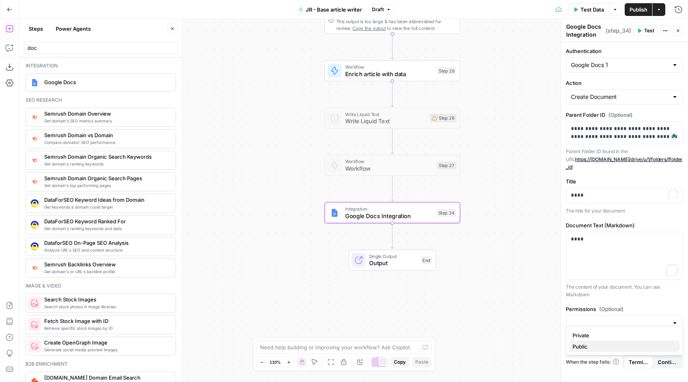
click at [603, 345] on span "Public" at bounding box center [623, 346] width 101 height 8
type input "Public"
click at [647, 33] on span "Test" at bounding box center [649, 30] width 10 height 7
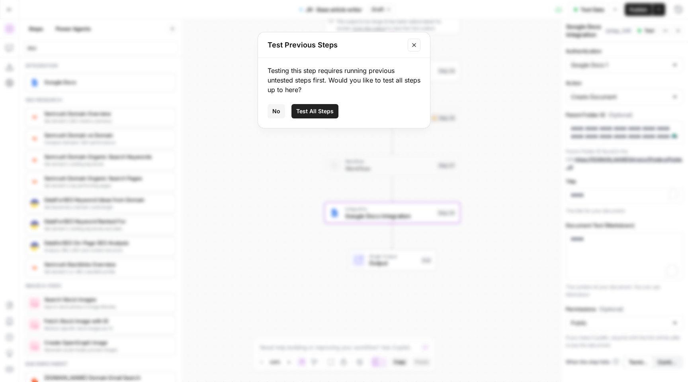
click at [317, 108] on span "Test All Steps" at bounding box center [314, 111] width 37 height 8
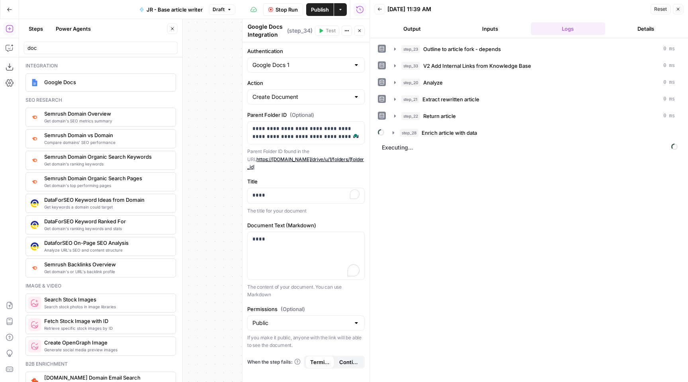
click at [286, 8] on span "Stop Run" at bounding box center [287, 10] width 22 height 8
click at [380, 12] on button "Back" at bounding box center [380, 9] width 10 height 10
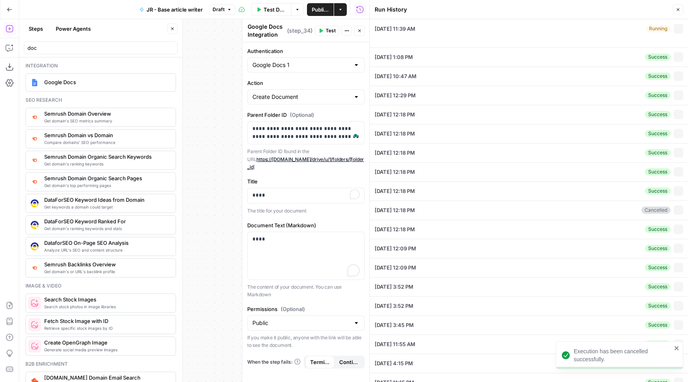
type textarea "# L2: Ips dolor sita-co adipis eli seddo eius tempor ? **Incididuntut (labo et-…"
type textarea "# Loremip Dolor: sitam conse ## Adip Elitsed **Doeiusm/Tempori:** Utla Etdolo -…"
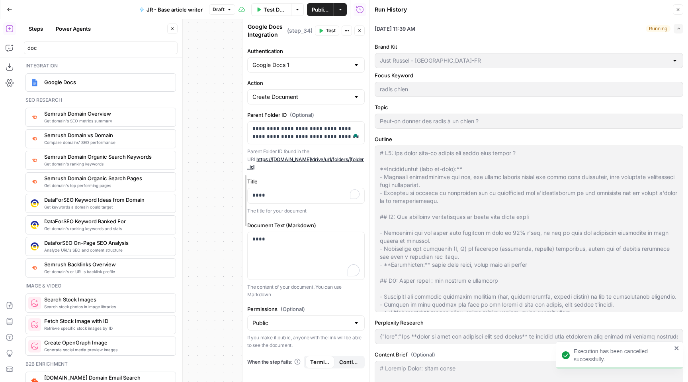
click at [577, 226] on body "**********" at bounding box center [344, 191] width 688 height 382
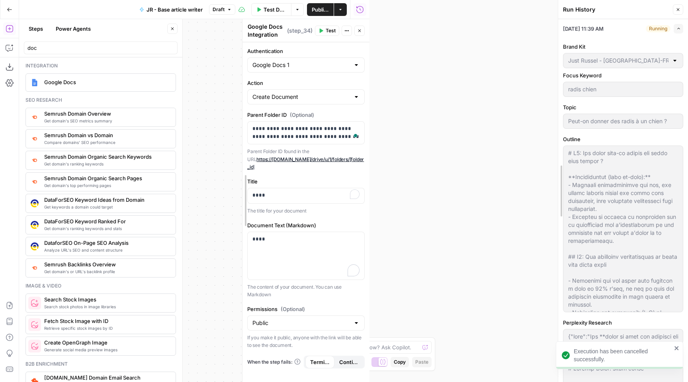
drag, startPoint x: 373, startPoint y: 212, endPoint x: 560, endPoint y: 215, distance: 187.2
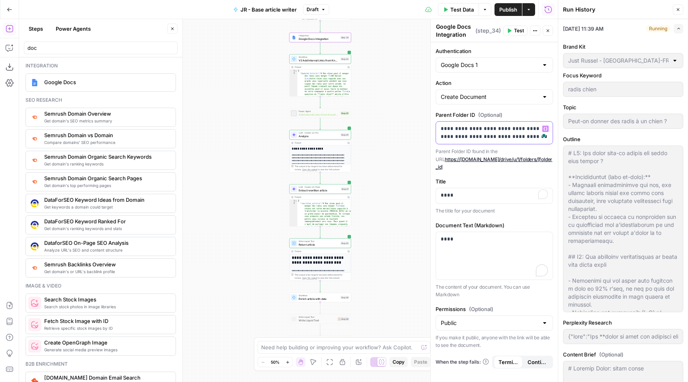
click at [482, 129] on p "**********" at bounding box center [494, 133] width 107 height 16
click at [467, 245] on div "****" at bounding box center [494, 255] width 117 height 47
click at [468, 245] on div "****" at bounding box center [494, 255] width 117 height 47
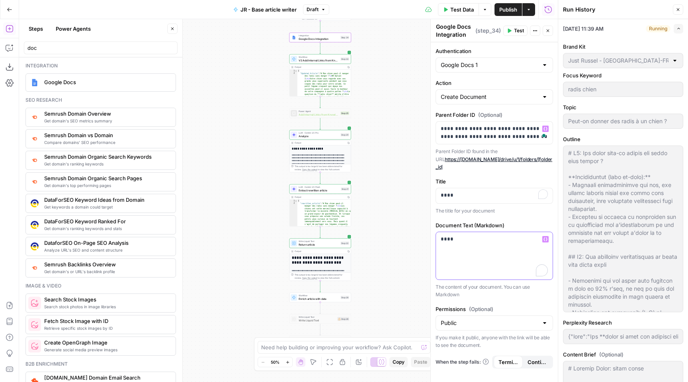
click at [468, 245] on div "****" at bounding box center [494, 255] width 117 height 47
click at [493, 63] on input "Authentication" at bounding box center [490, 65] width 98 height 8
type input "Google Docs 1"
click at [43, 49] on input "doc" at bounding box center [100, 48] width 147 height 8
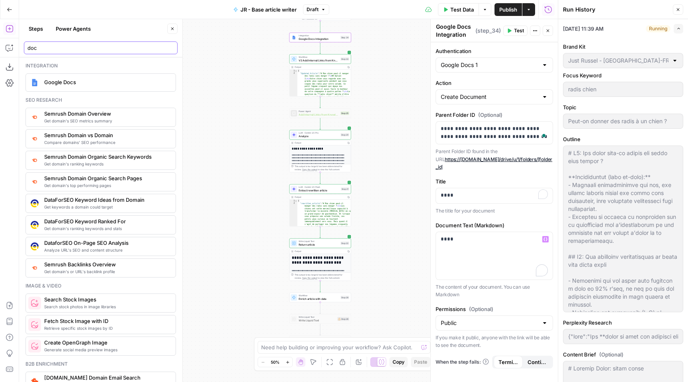
click at [43, 49] on input "doc" at bounding box center [100, 48] width 147 height 8
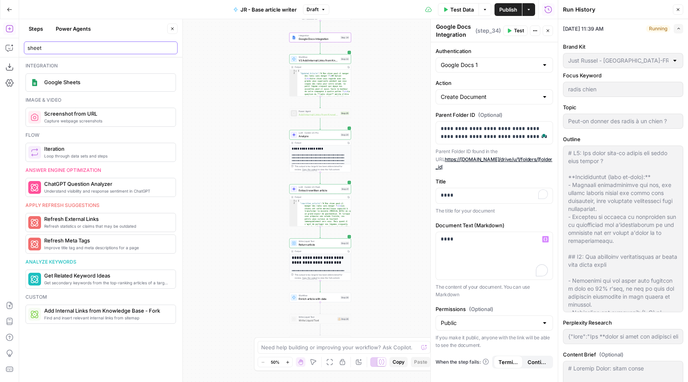
type input "sheet"
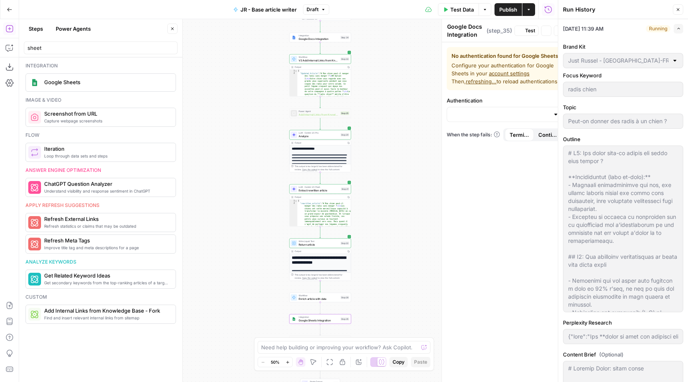
type textarea "Google Sheets Integration"
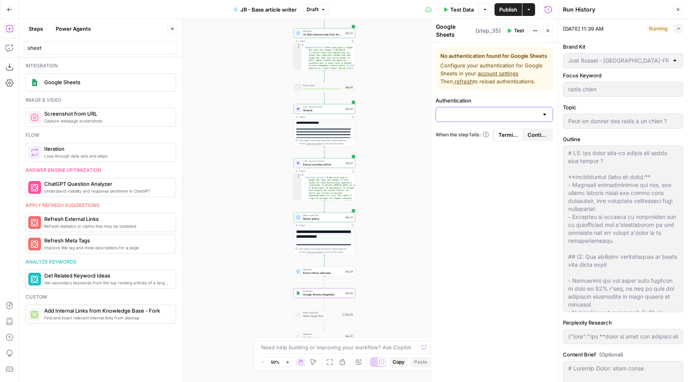
click at [499, 115] on input "Authentication" at bounding box center [490, 114] width 98 height 8
click at [499, 113] on input "Authentication" at bounding box center [490, 114] width 98 height 8
click at [332, 286] on button "Delete step" at bounding box center [330, 285] width 5 height 5
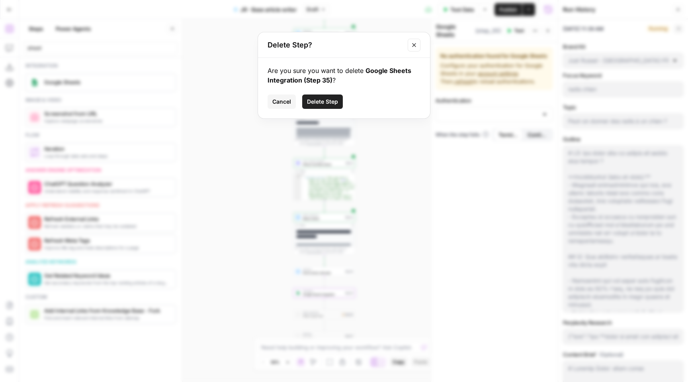
click at [331, 102] on span "Delete Step" at bounding box center [322, 102] width 31 height 8
